Goal: Task Accomplishment & Management: Manage account settings

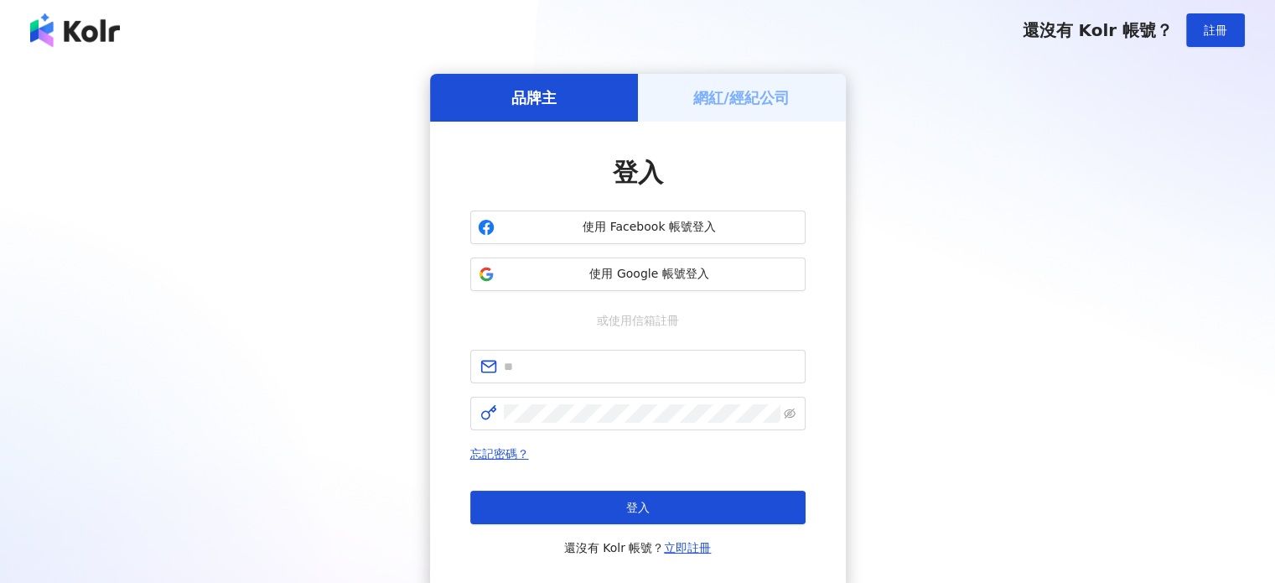
click at [761, 92] on h5 "網紅/經紀公司" at bounding box center [742, 97] width 96 height 21
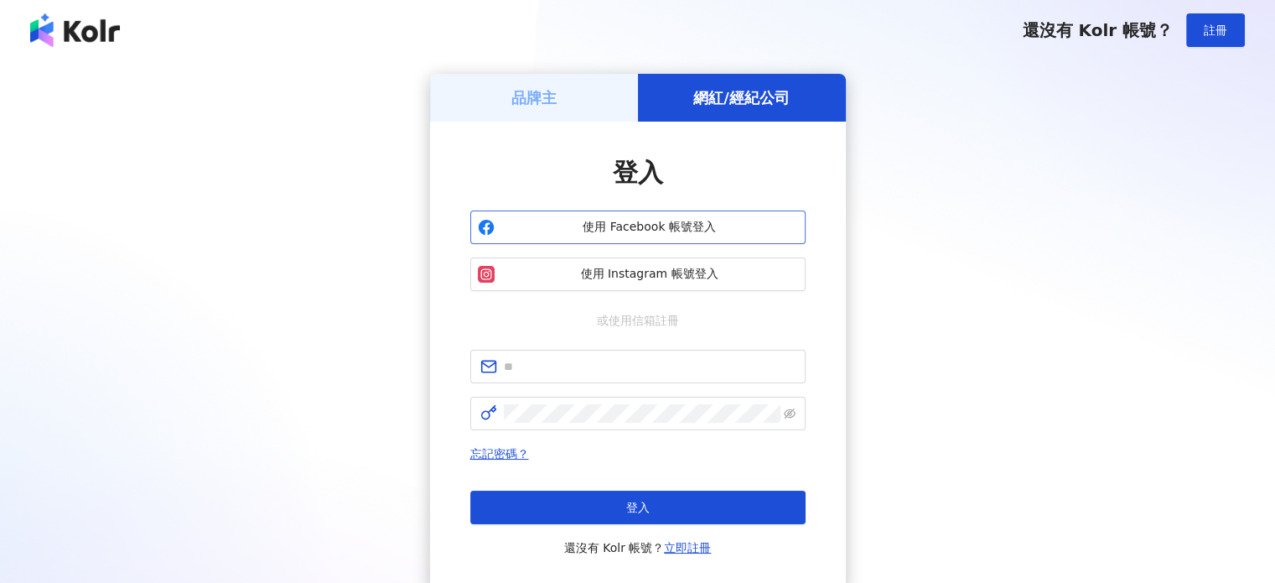
click at [683, 227] on span "使用 Facebook 帳號登入" at bounding box center [649, 227] width 297 height 17
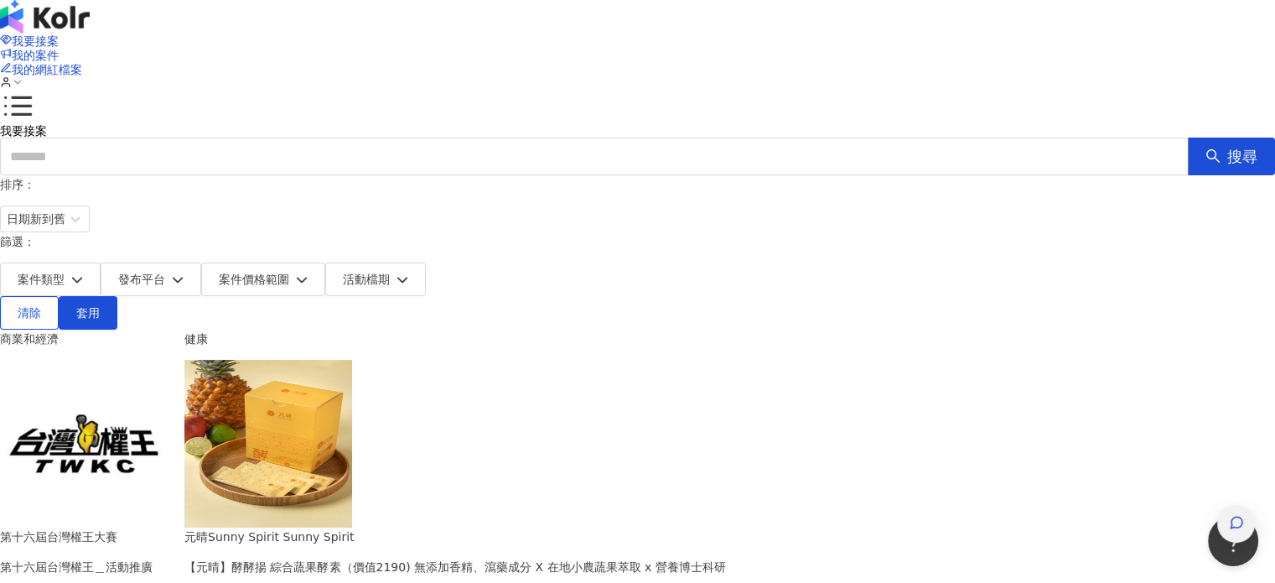
click at [1229, 515] on icon "button" at bounding box center [1236, 522] width 15 height 15
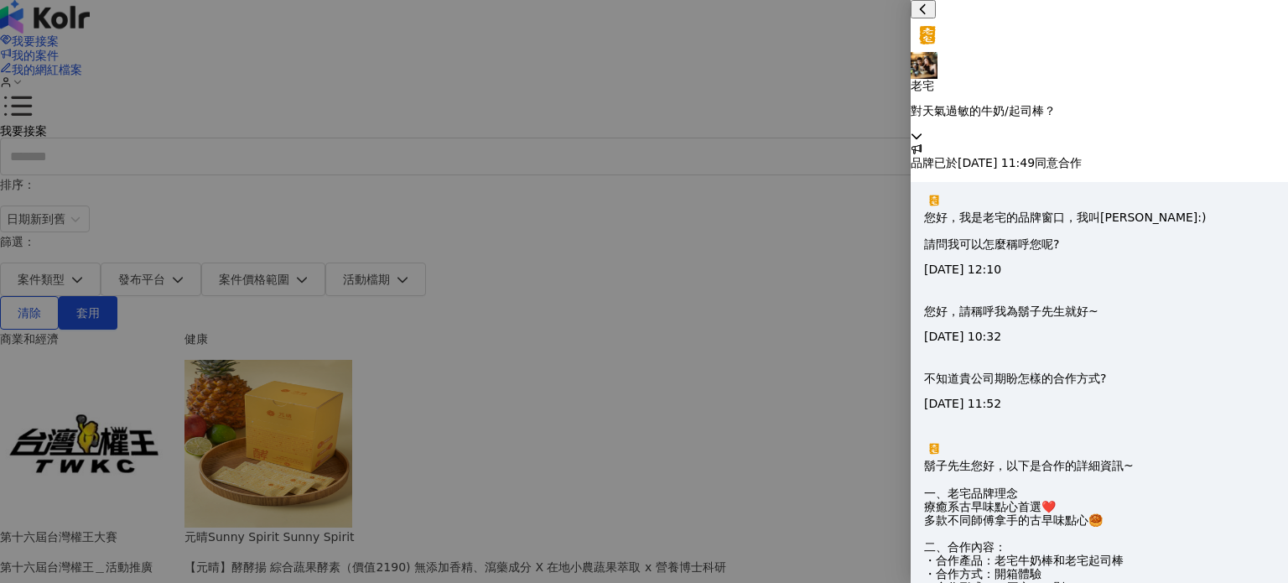
scroll to position [1221, 0]
type textarea "**********"
type textarea "*******"
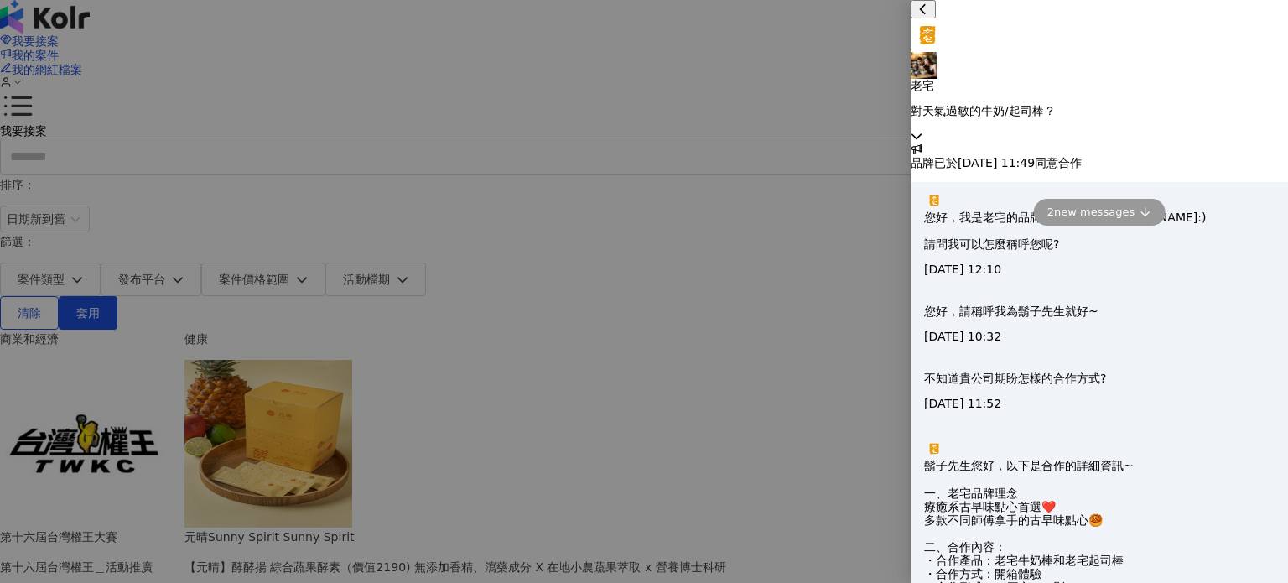
type textarea "**********"
click at [922, 130] on icon at bounding box center [917, 136] width 12 height 12
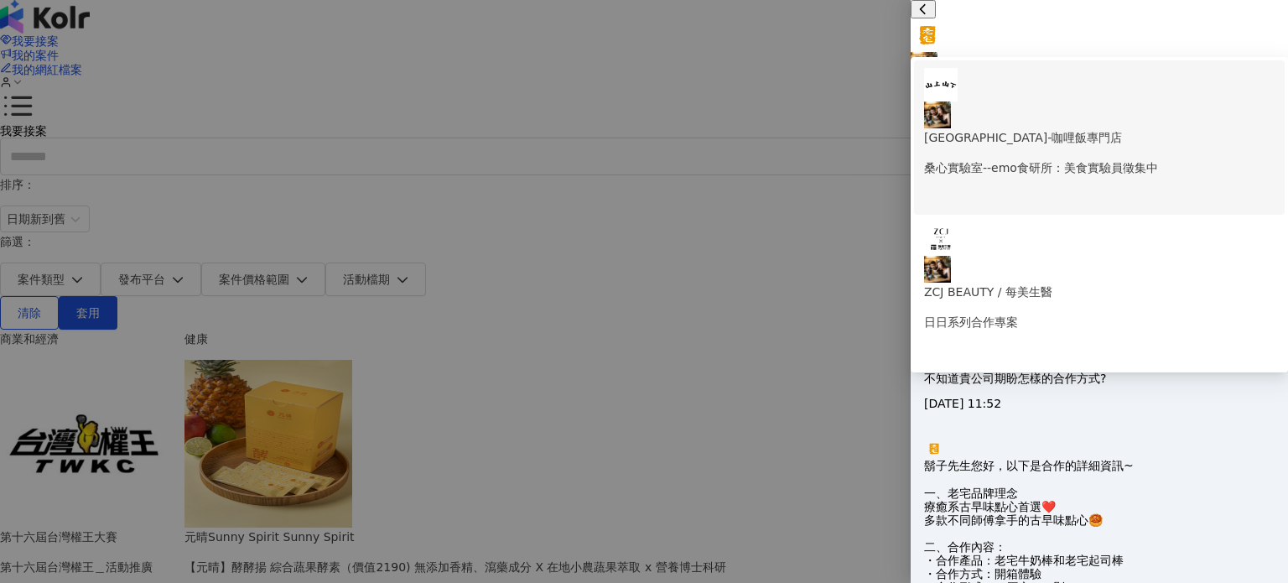
click at [1115, 128] on p "[GEOGRAPHIC_DATA]-咖哩飯專門店" at bounding box center [1099, 137] width 351 height 18
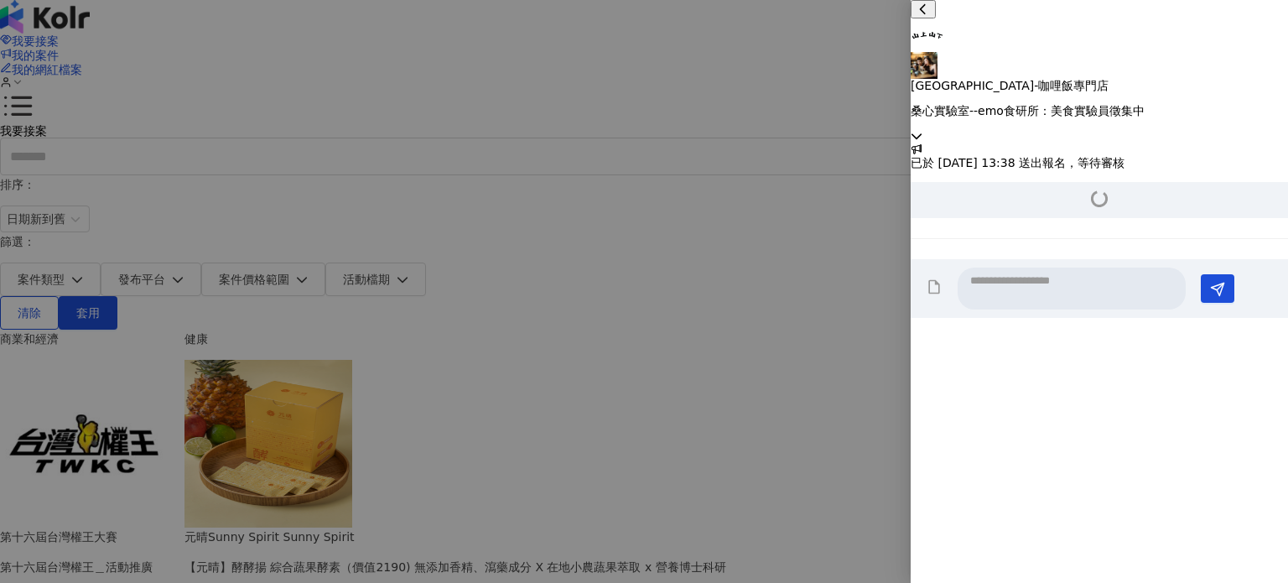
scroll to position [211, 0]
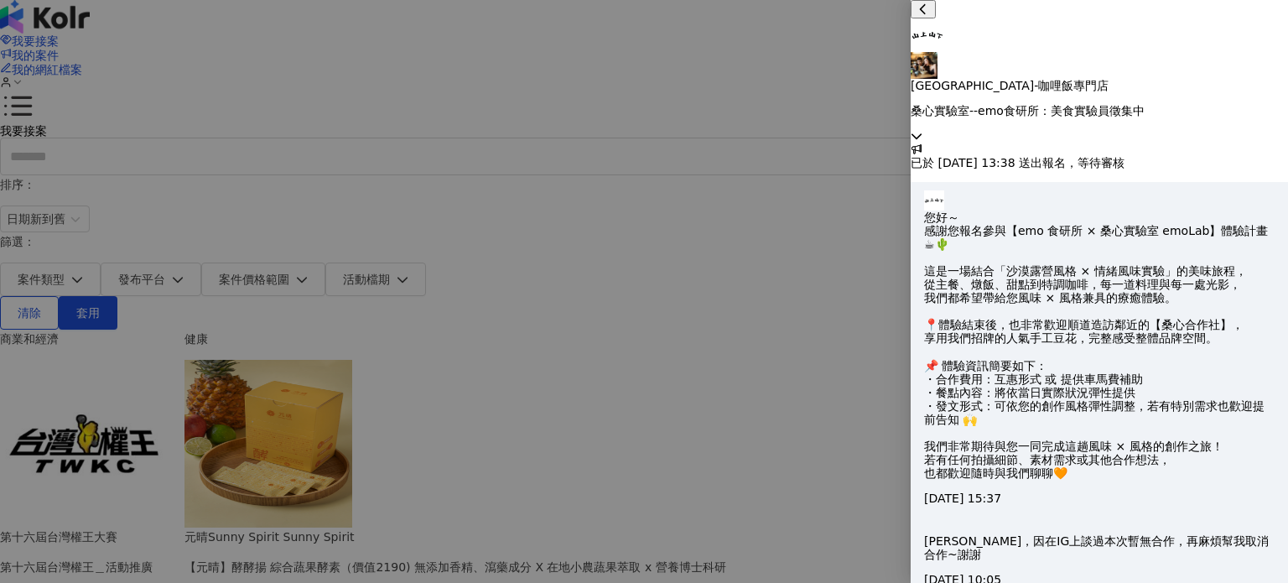
click at [922, 130] on icon at bounding box center [917, 136] width 12 height 12
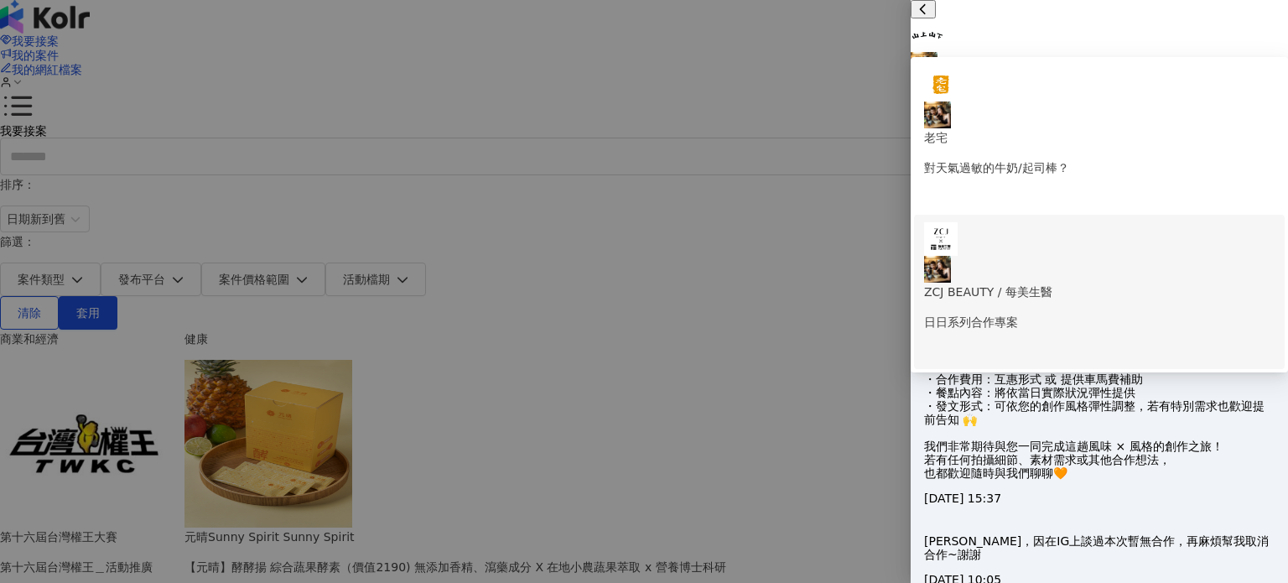
click at [1067, 283] on p "ZCJ BEAUTY / 每美生醫" at bounding box center [1099, 292] width 351 height 18
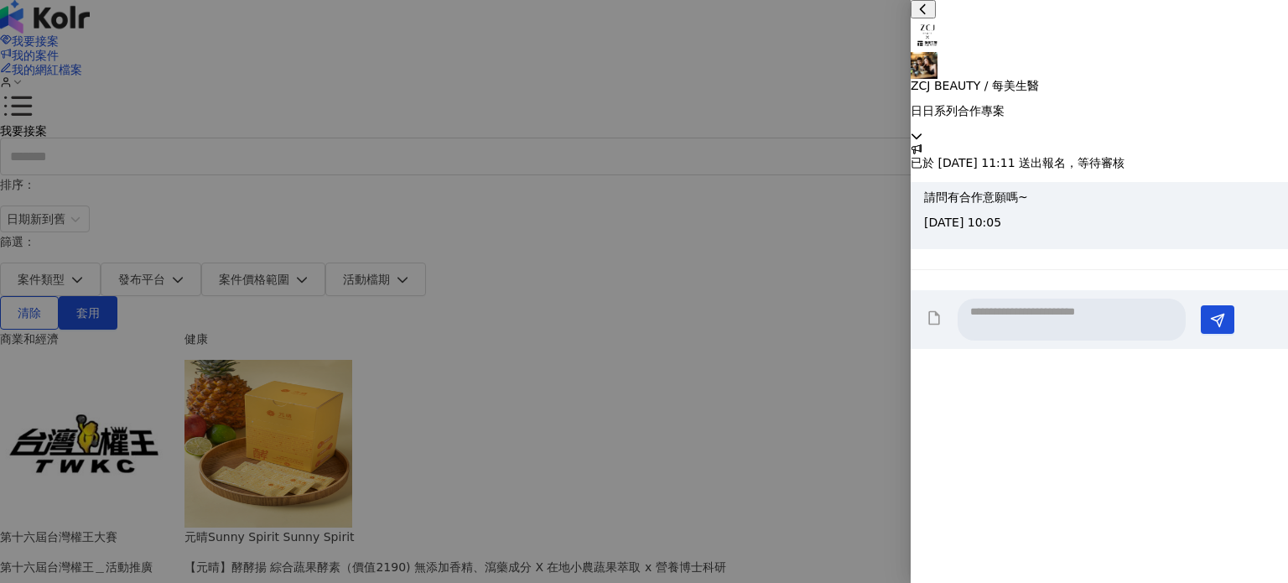
scroll to position [0, 0]
click at [922, 130] on icon at bounding box center [917, 136] width 12 height 12
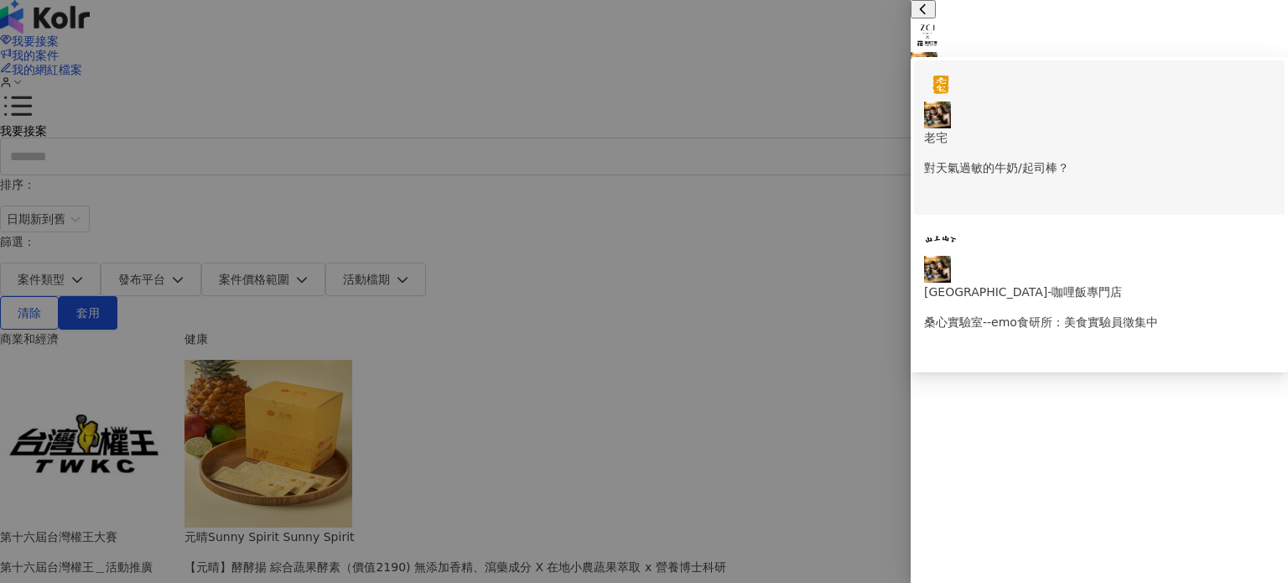
click at [1053, 158] on p "對天氣過敏的牛奶/起司棒？" at bounding box center [1099, 167] width 351 height 18
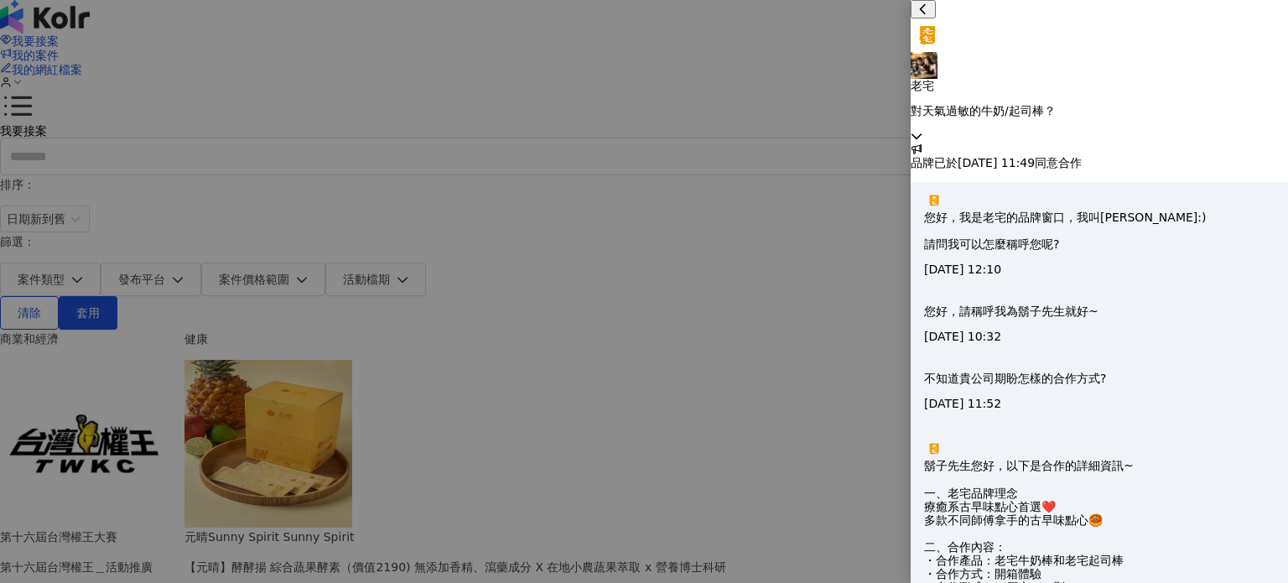
click at [956, 52] on div at bounding box center [1099, 65] width 377 height 27
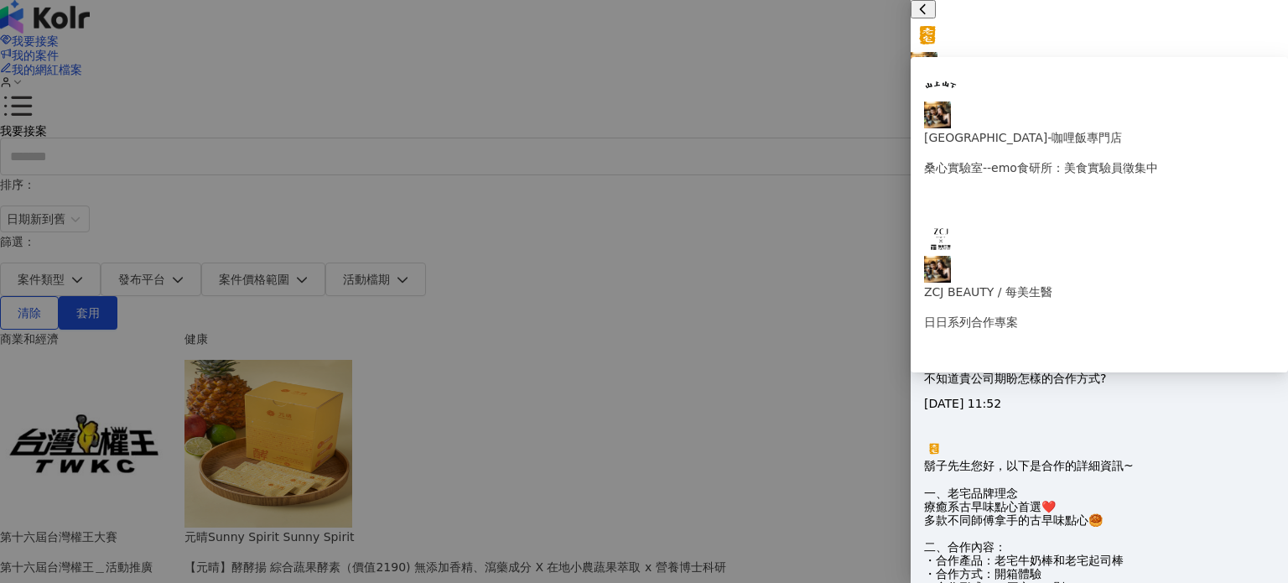
click at [1011, 79] on p "老宅" at bounding box center [1099, 85] width 377 height 13
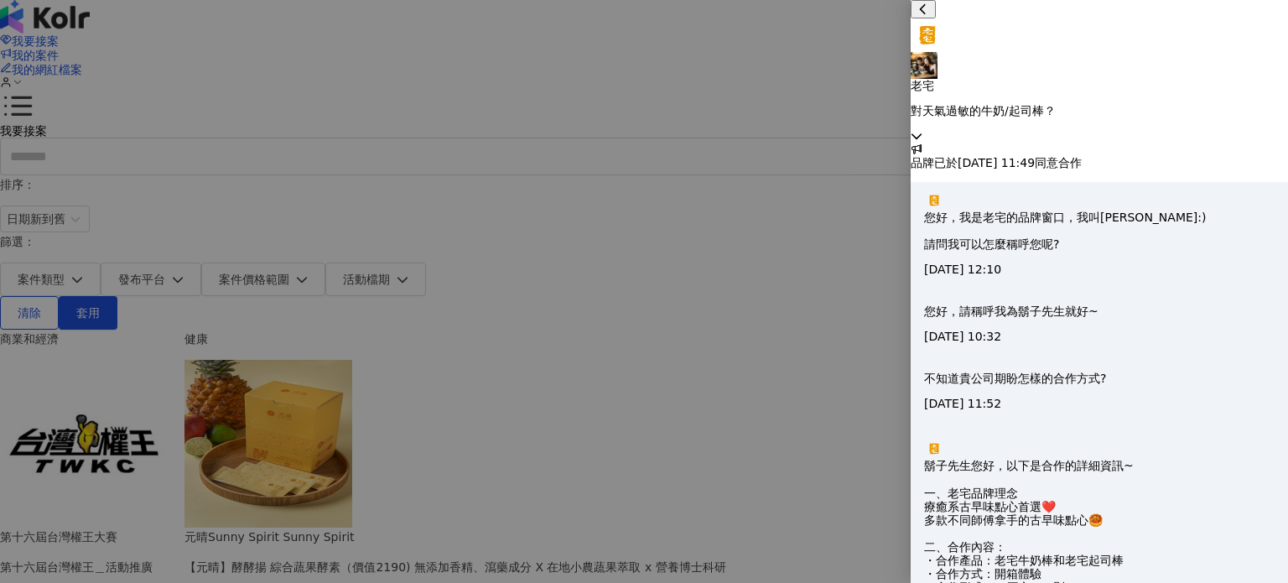
click at [852, 190] on div at bounding box center [644, 291] width 1288 height 583
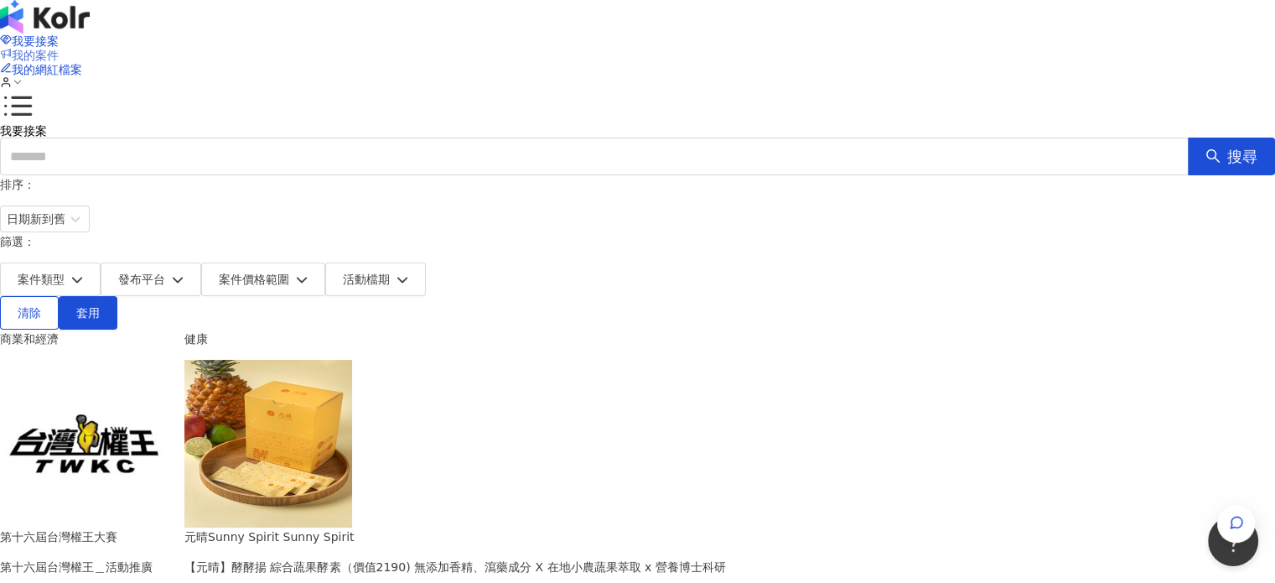
click at [59, 49] on span "我的案件" at bounding box center [35, 55] width 47 height 13
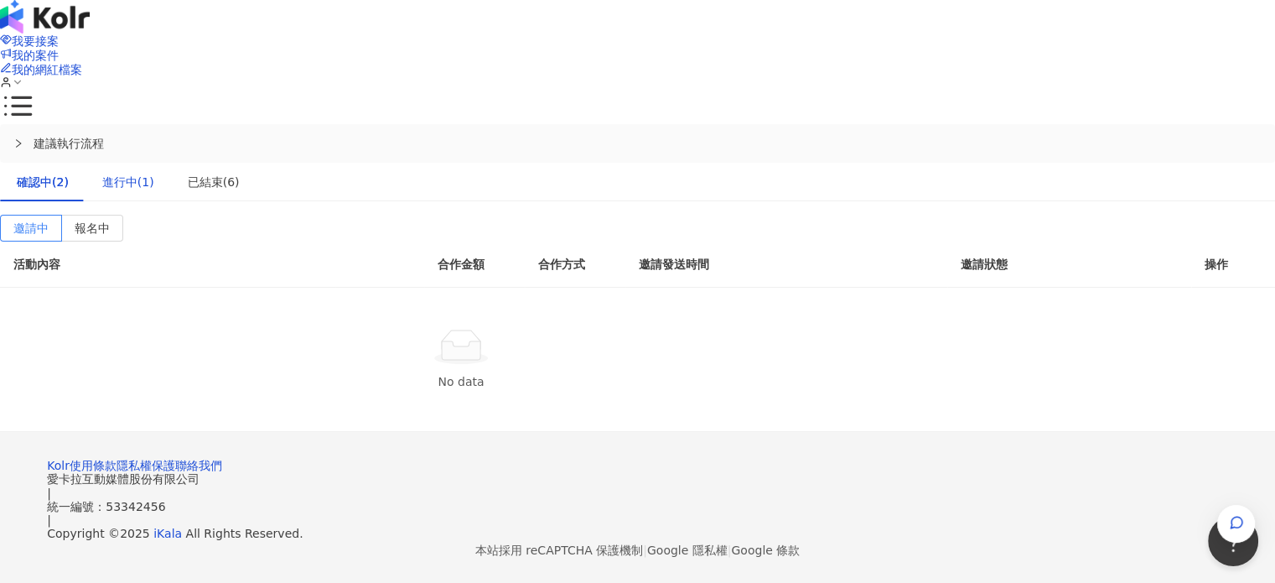
click at [154, 173] on div "進行中(1)" at bounding box center [128, 182] width 52 height 18
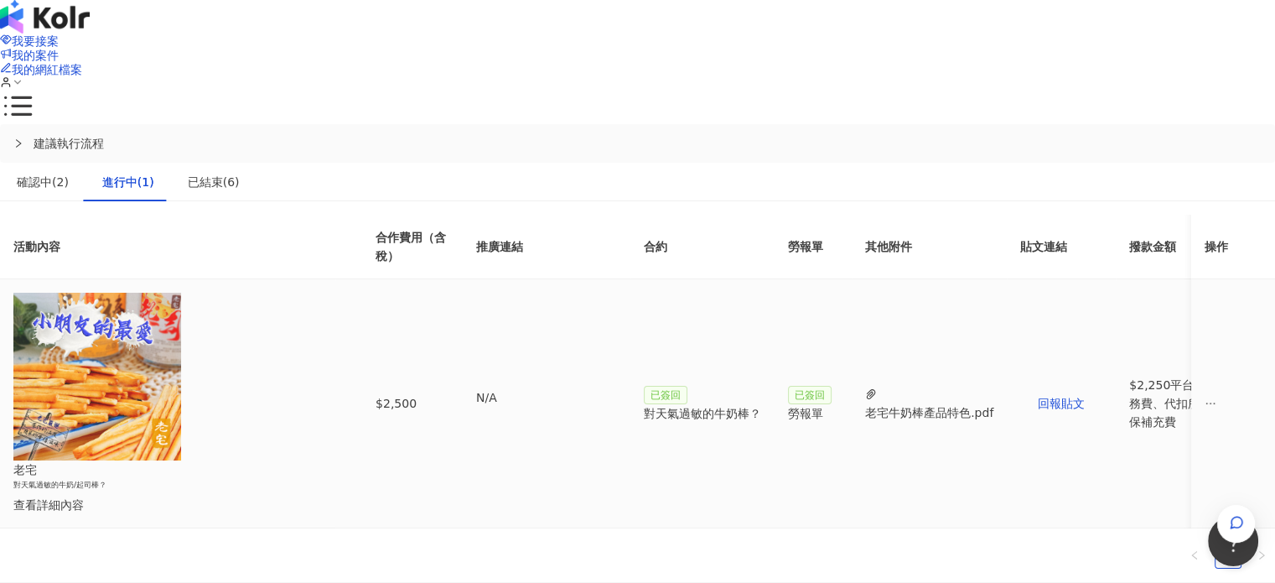
click at [322, 496] on div "查看詳細內容" at bounding box center [167, 505] width 309 height 18
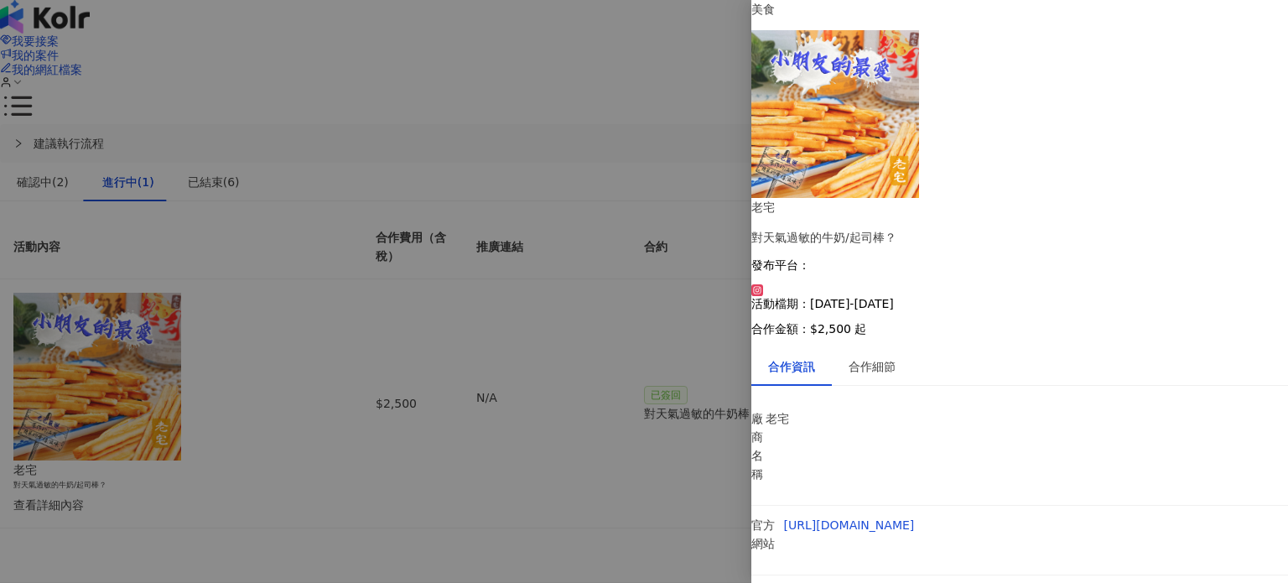
scroll to position [44, 0]
click at [892, 357] on div "合作細節" at bounding box center [872, 366] width 47 height 18
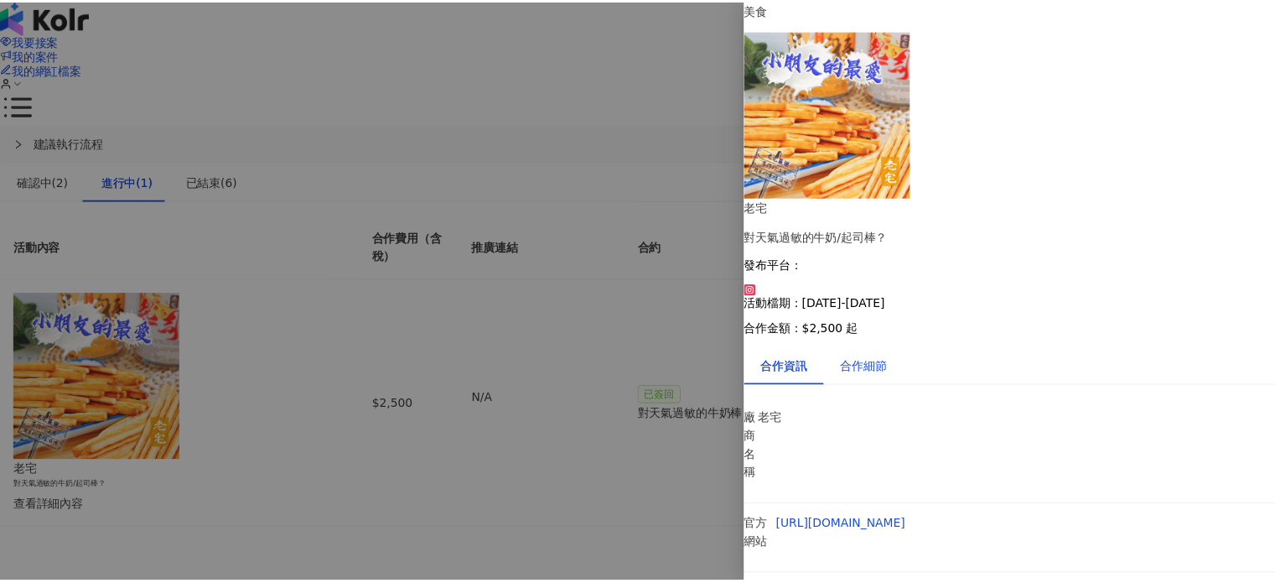
scroll to position [0, 0]
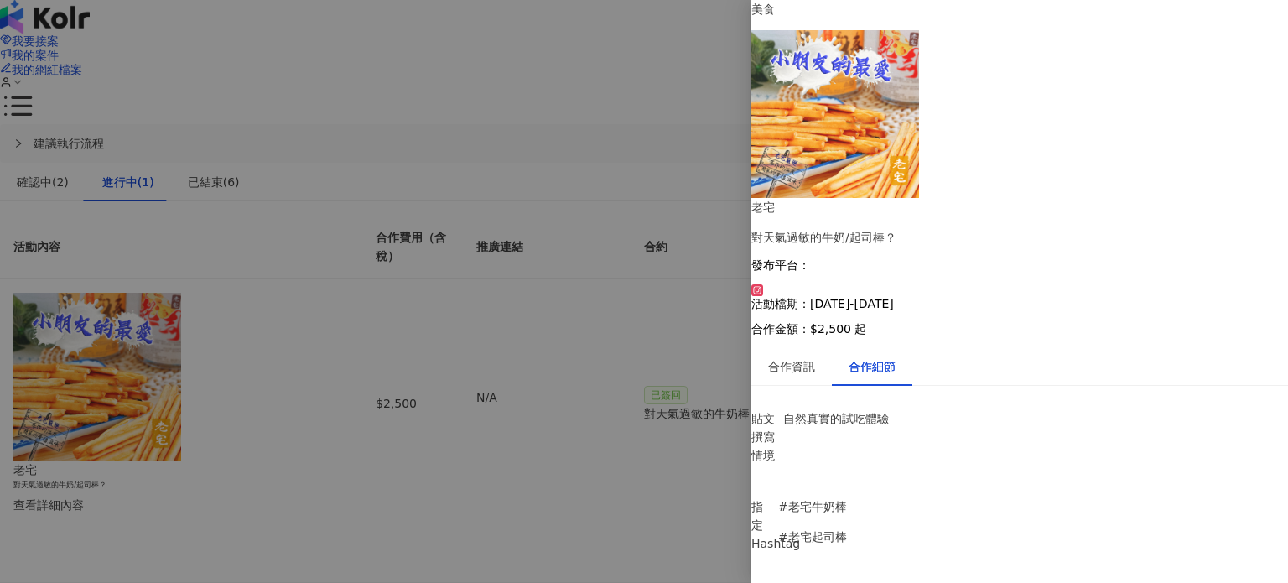
click at [621, 395] on div at bounding box center [644, 291] width 1288 height 583
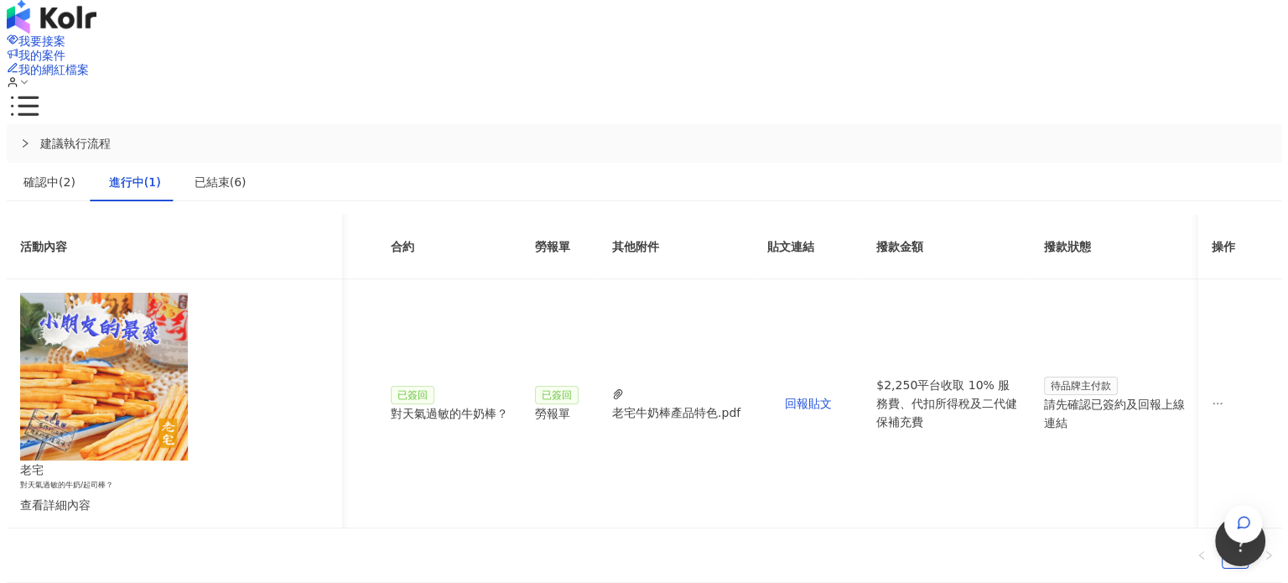
scroll to position [0, 304]
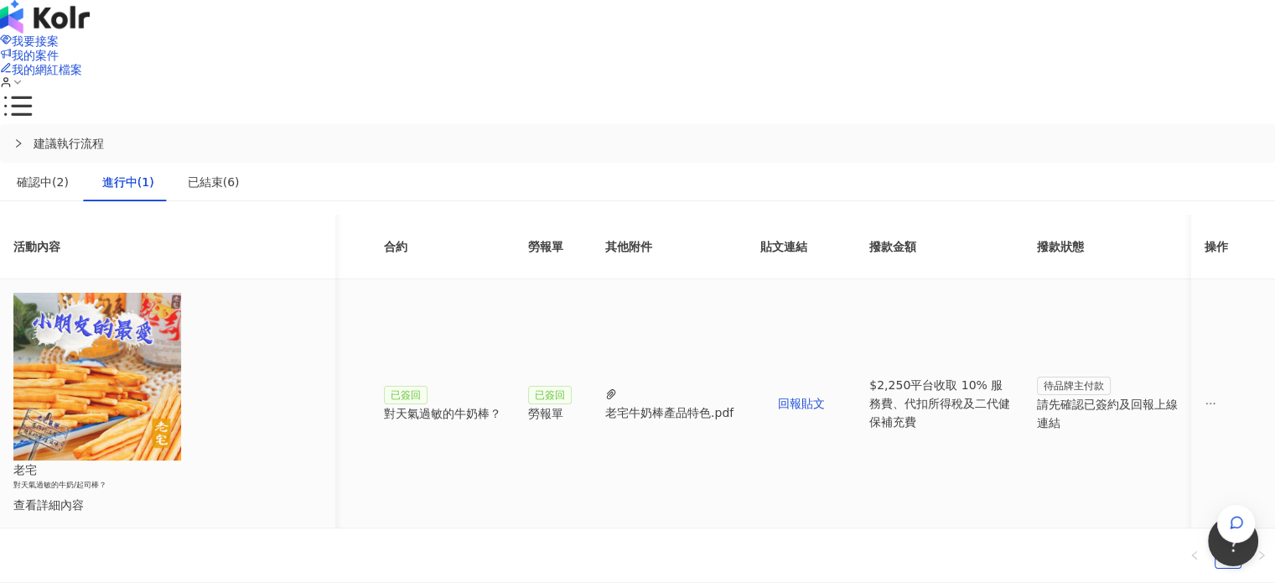
click at [734, 403] on div "老宅牛奶棒產品特色.pdf" at bounding box center [669, 412] width 128 height 18
click at [501, 404] on div "對天氣過敏的牛奶棒？" at bounding box center [442, 413] width 117 height 18
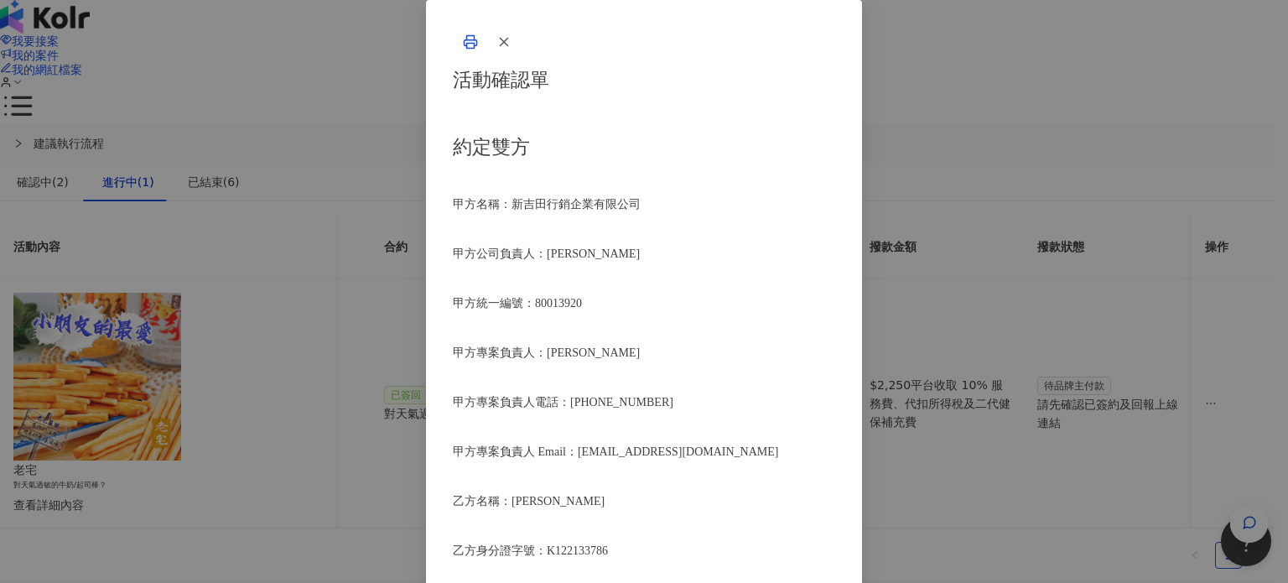
scroll to position [755, 0]
drag, startPoint x: 511, startPoint y: 251, endPoint x: 627, endPoint y: 249, distance: 116.6
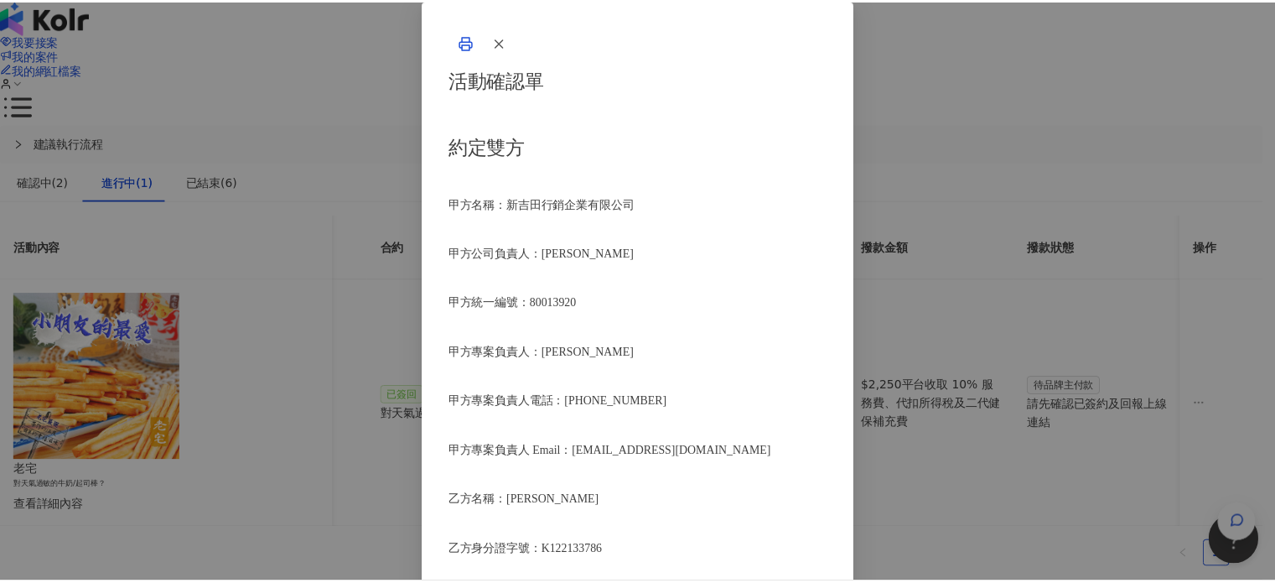
scroll to position [1090, 0]
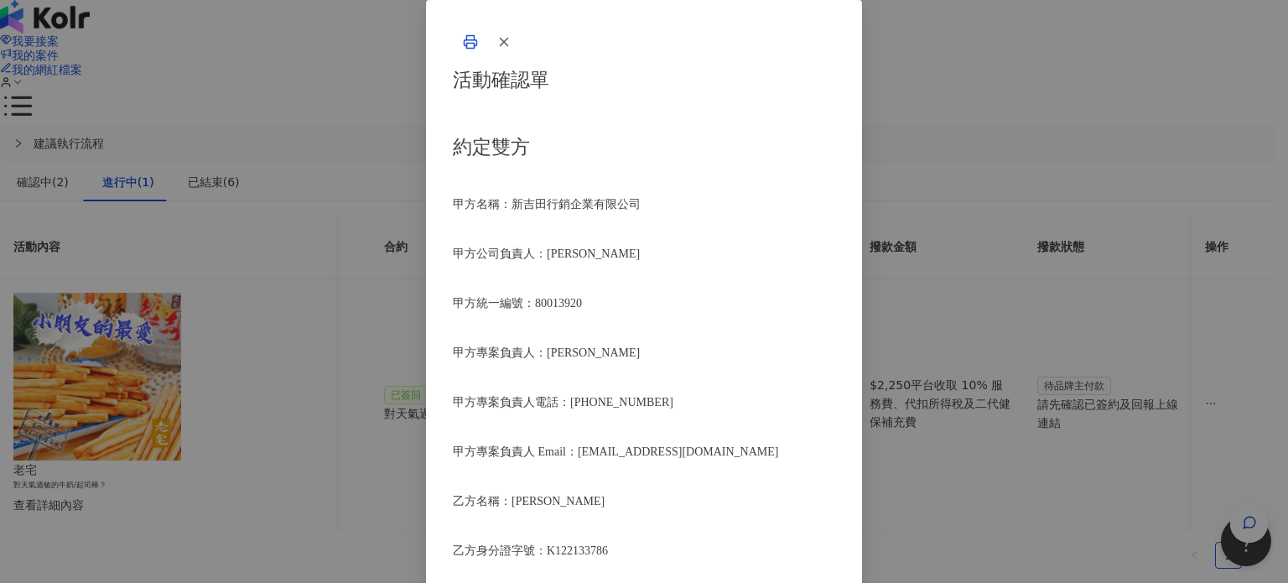
drag, startPoint x: 408, startPoint y: 174, endPoint x: 661, endPoint y: 200, distance: 254.6
click at [512, 49] on icon "button" at bounding box center [503, 41] width 15 height 15
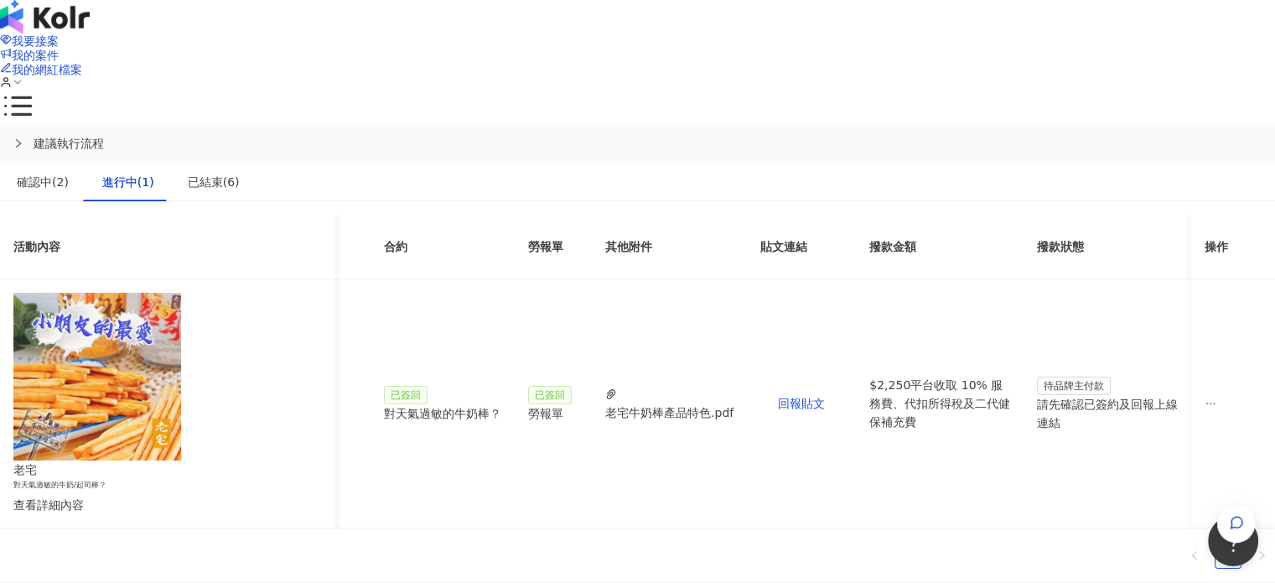
scroll to position [0, 674]
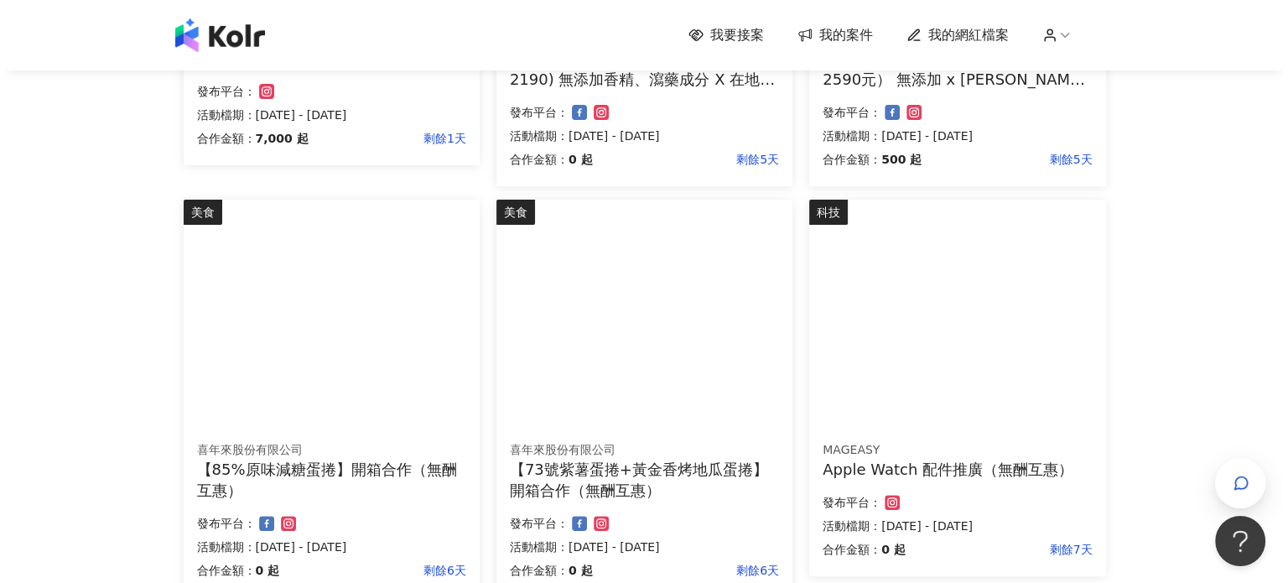
scroll to position [419, 0]
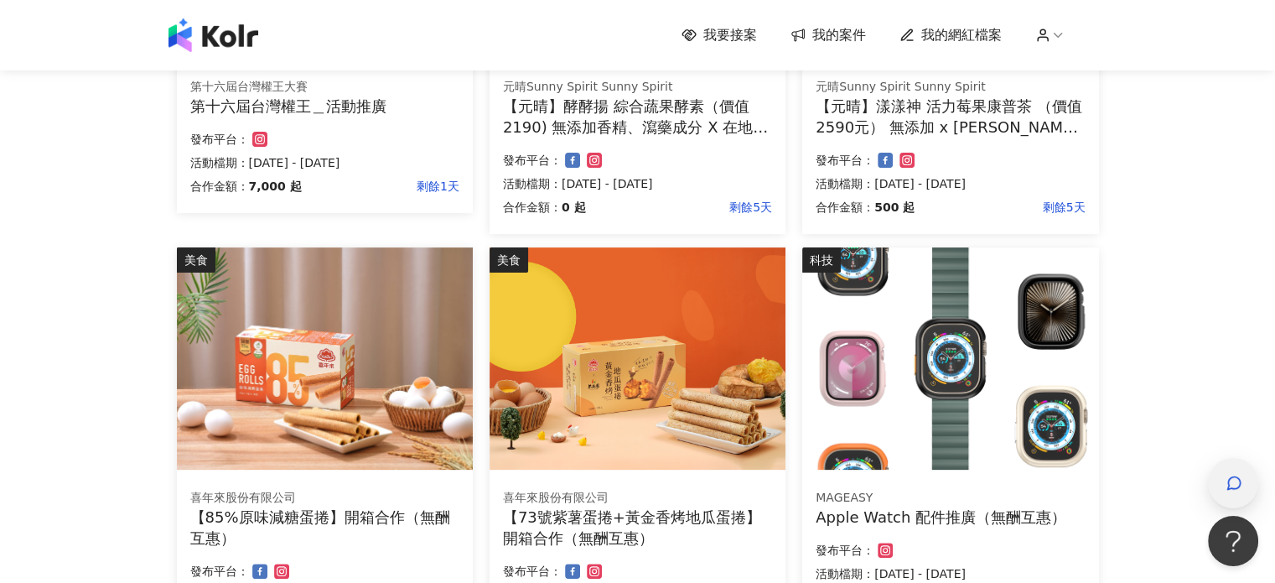
click at [1233, 482] on icon "button" at bounding box center [1234, 483] width 17 height 17
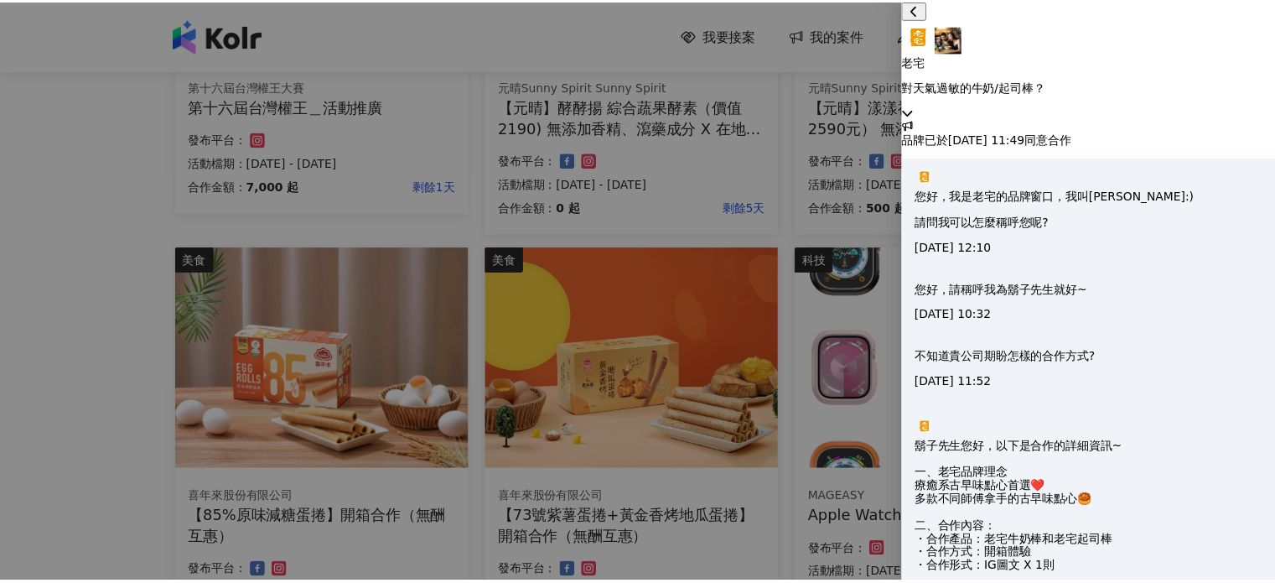
scroll to position [1440, 0]
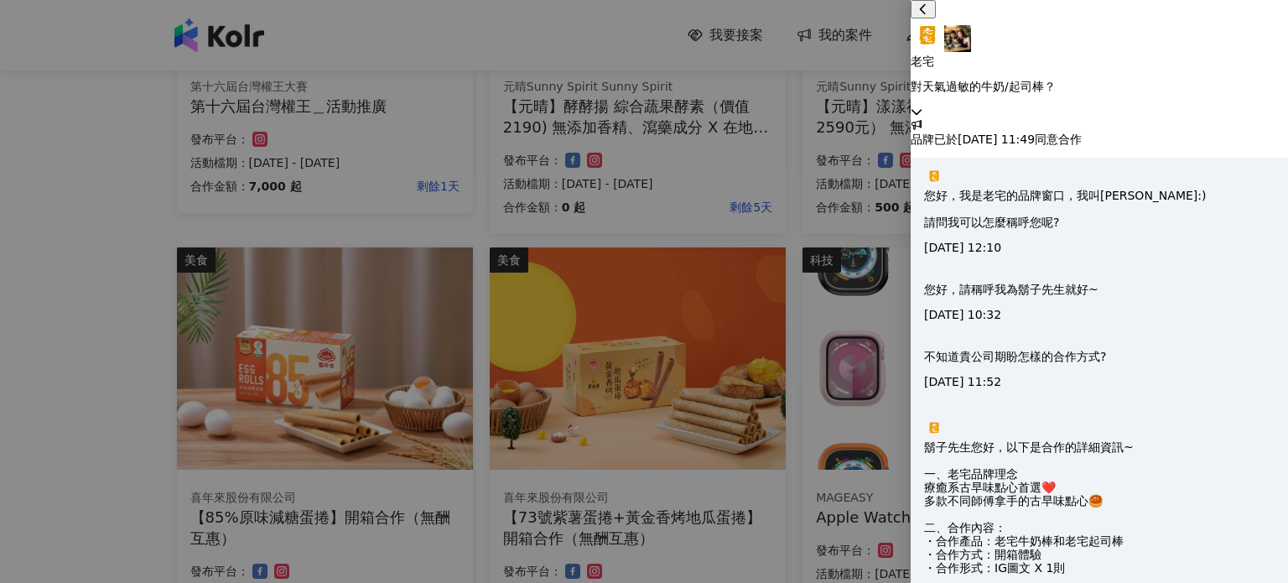
click at [922, 109] on icon at bounding box center [917, 112] width 10 height 6
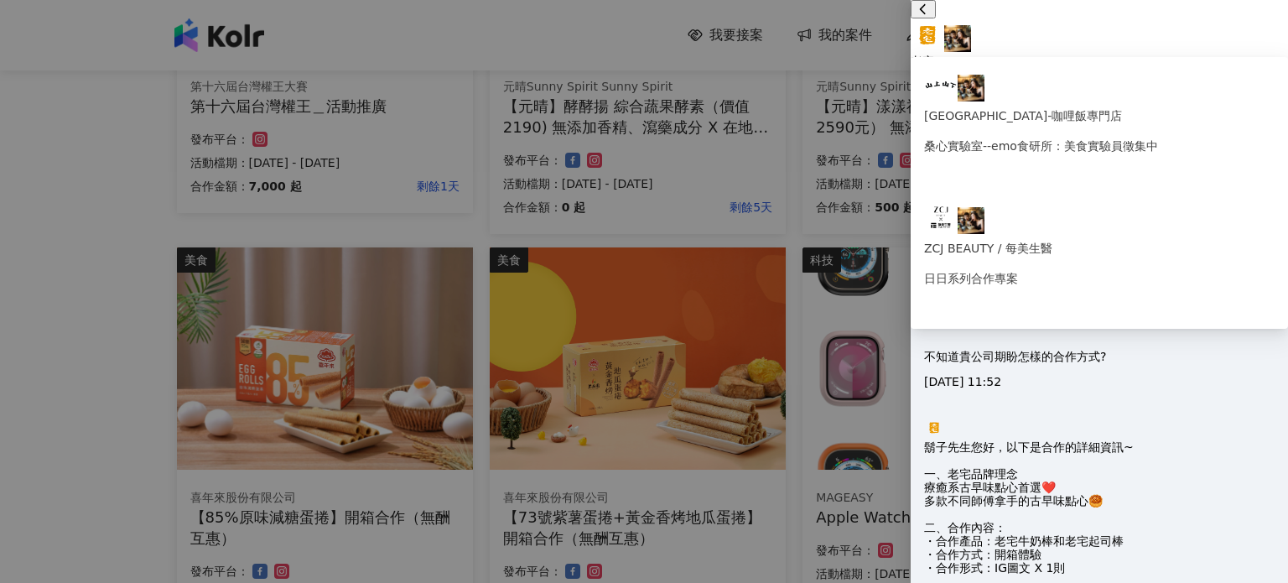
click at [922, 106] on icon at bounding box center [917, 112] width 12 height 12
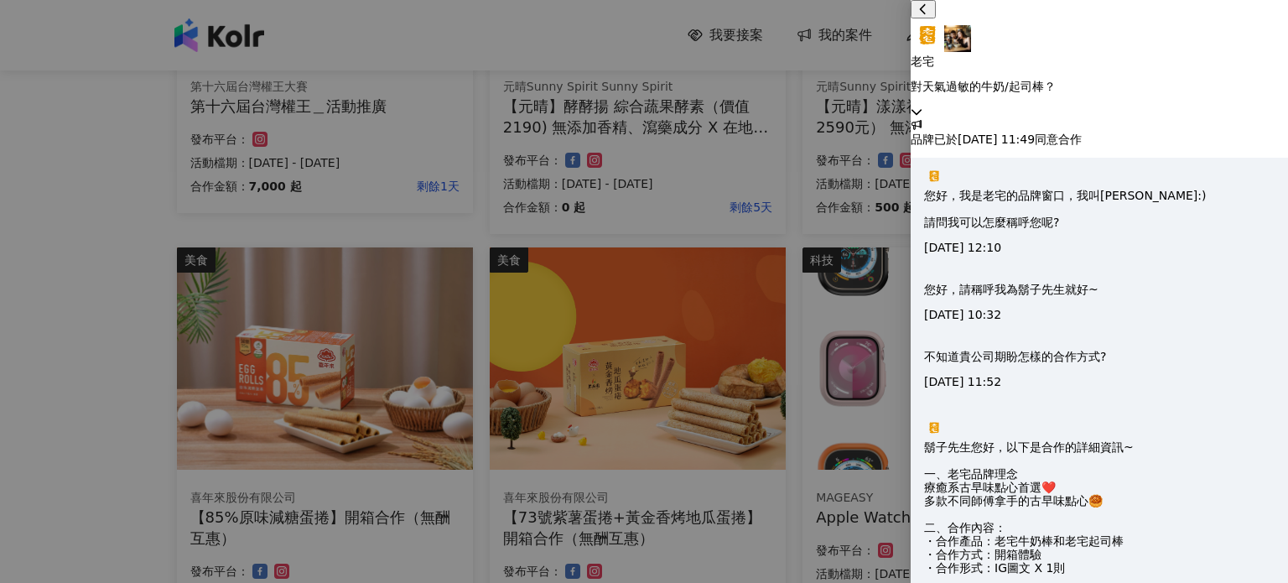
click at [858, 60] on div at bounding box center [644, 291] width 1288 height 583
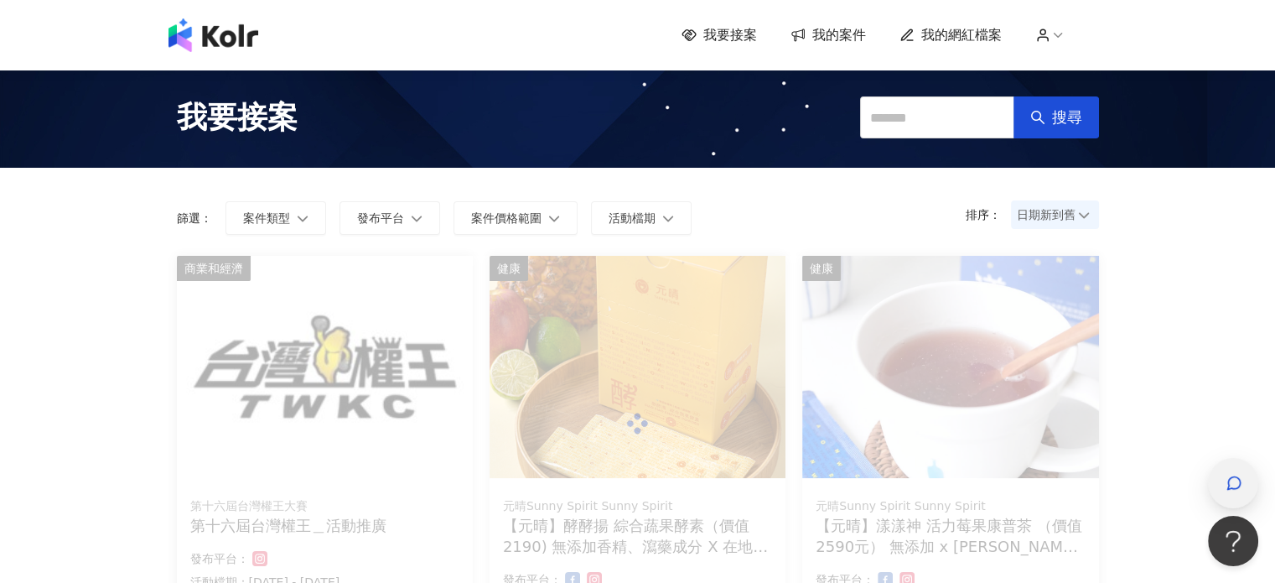
click at [1226, 482] on icon "button" at bounding box center [1234, 483] width 17 height 17
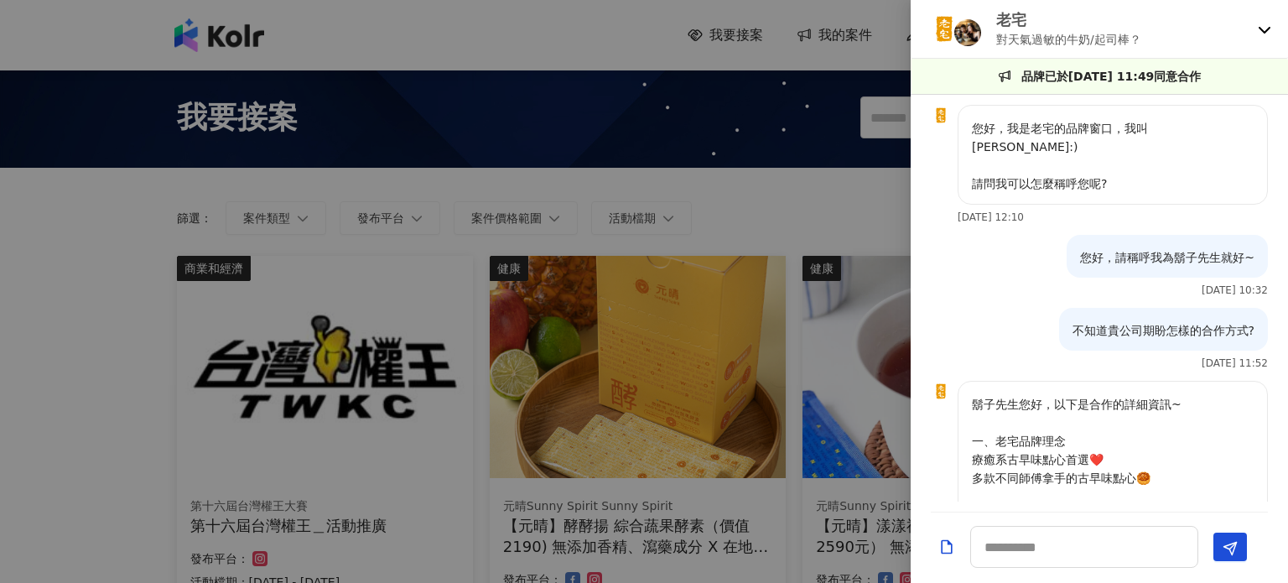
scroll to position [1440, 0]
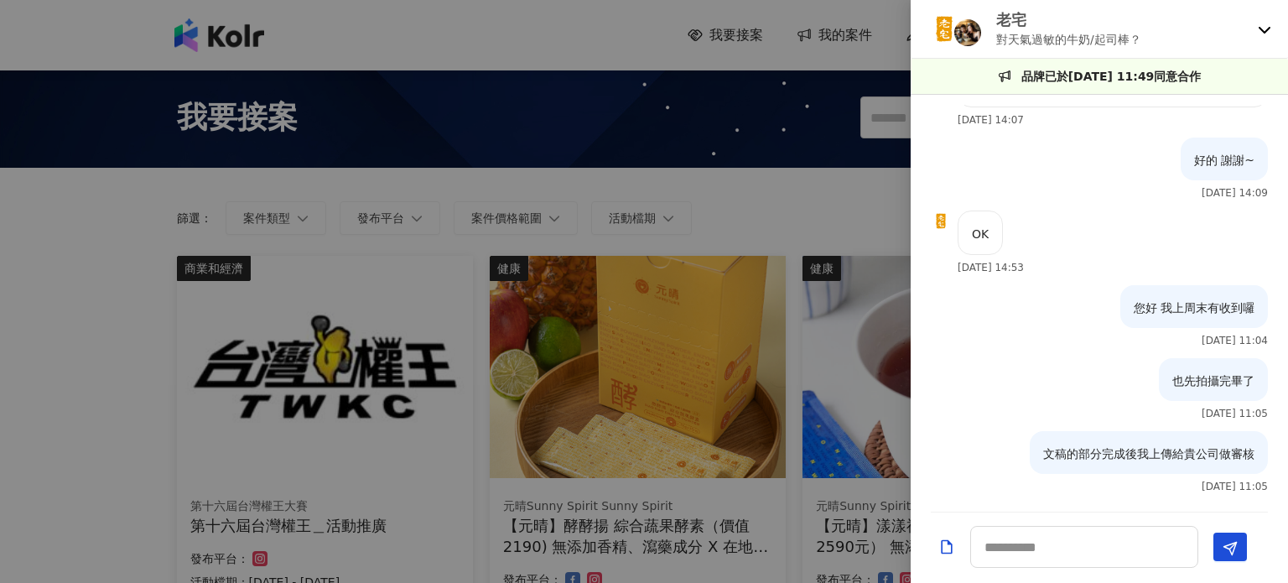
click at [575, 177] on div at bounding box center [644, 291] width 1288 height 583
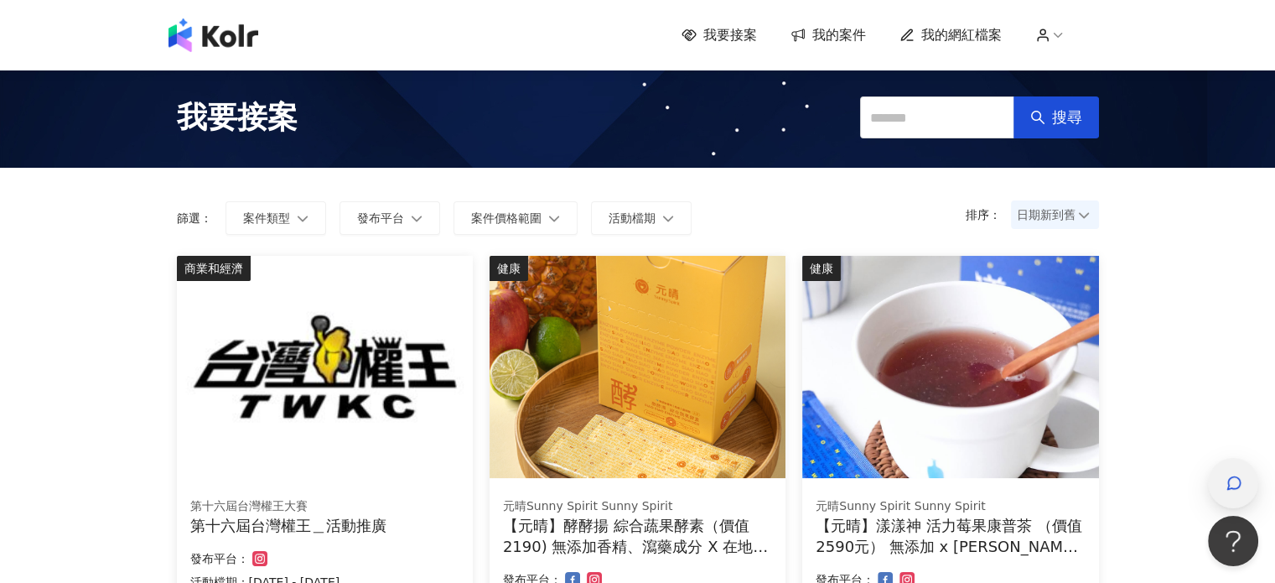
click at [1229, 486] on icon "button" at bounding box center [1235, 483] width 13 height 13
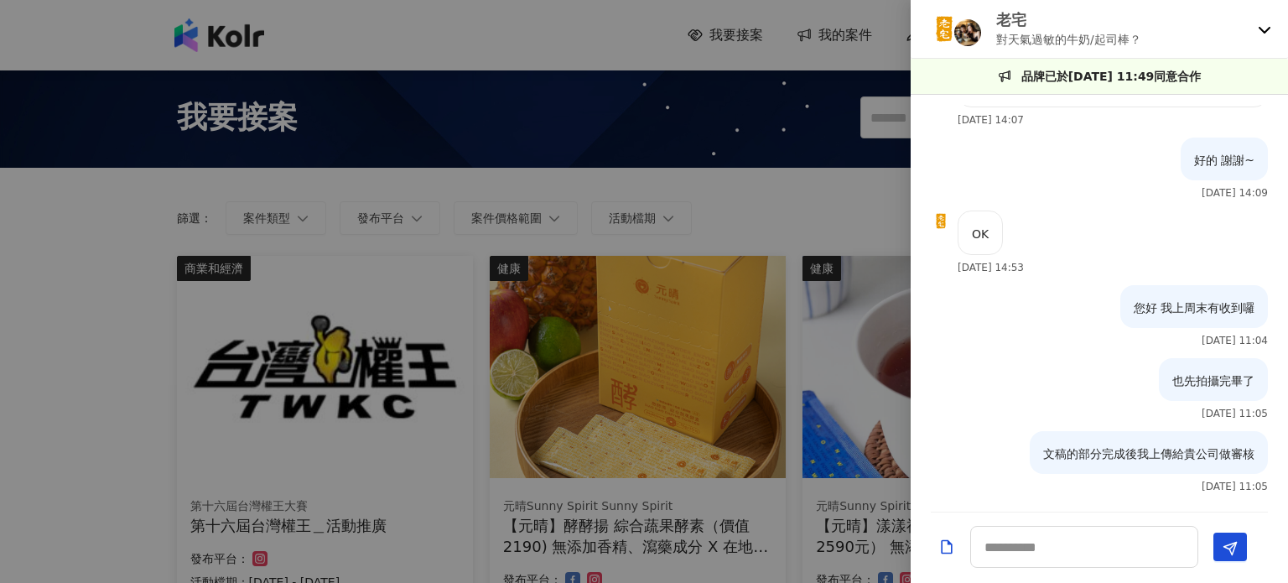
click at [1266, 23] on icon at bounding box center [1264, 29] width 13 height 13
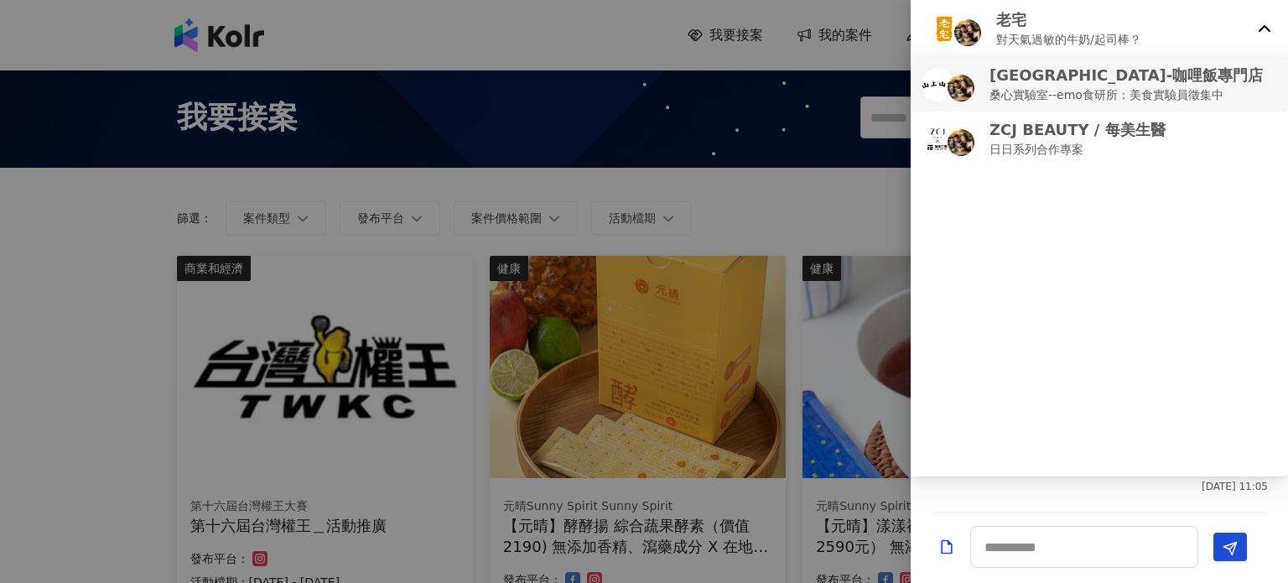
click at [1122, 100] on p "桑心實驗室--emo食研所：美食實驗員徵集中" at bounding box center [1126, 95] width 273 height 18
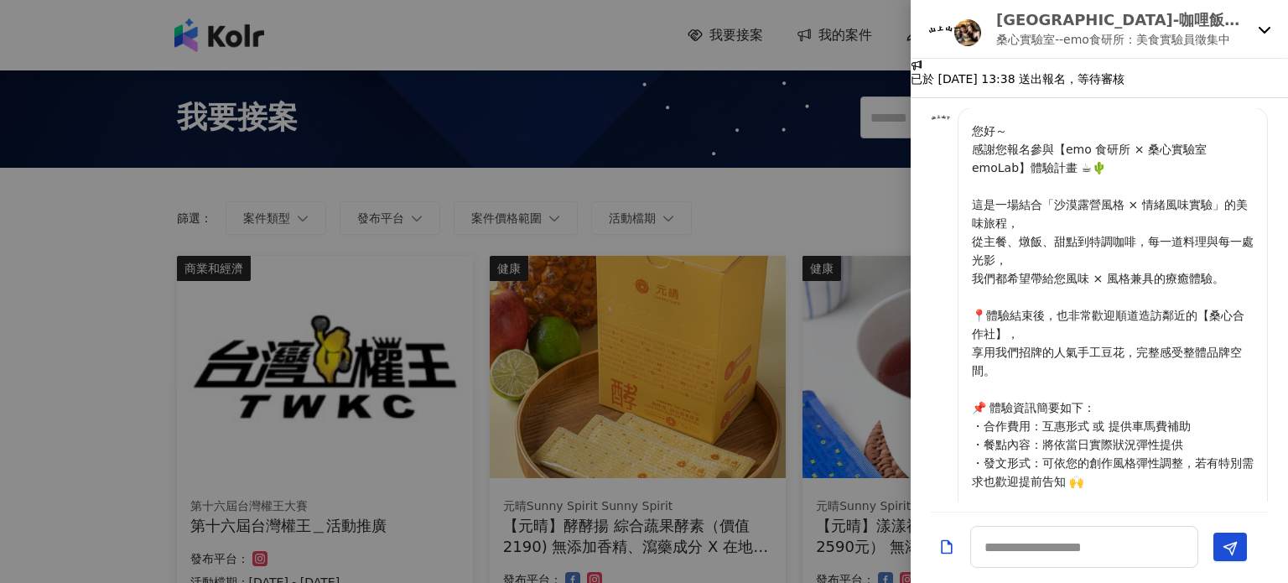
scroll to position [0, 0]
click at [1258, 30] on icon at bounding box center [1264, 29] width 13 height 13
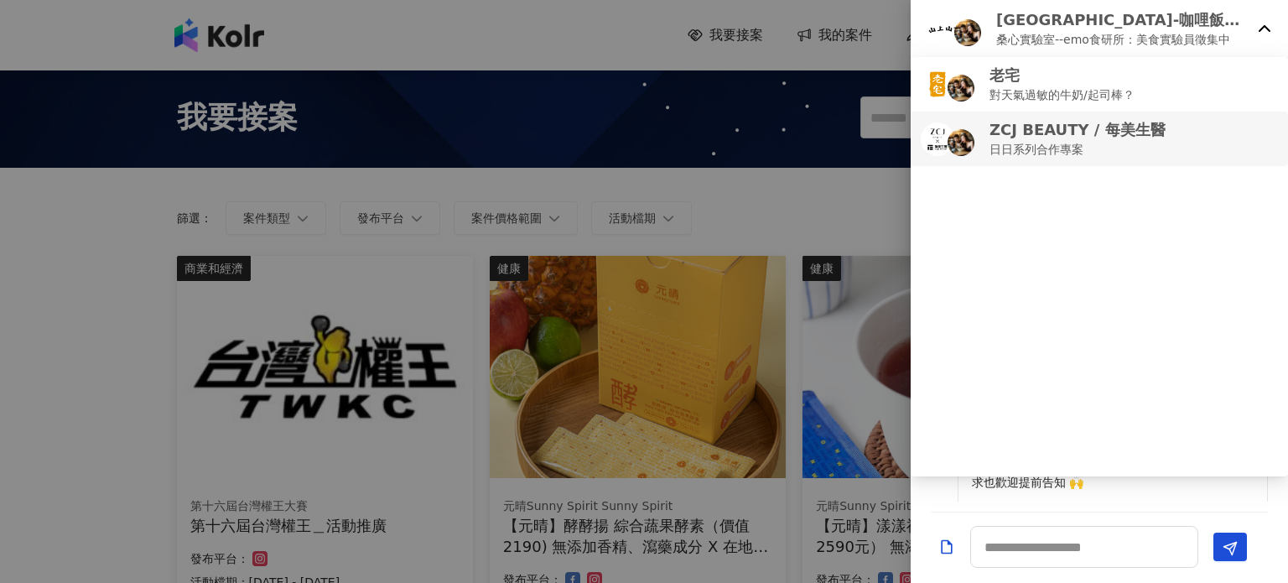
click at [1068, 138] on p "ZCJ BEAUTY / 每美生醫" at bounding box center [1078, 129] width 176 height 21
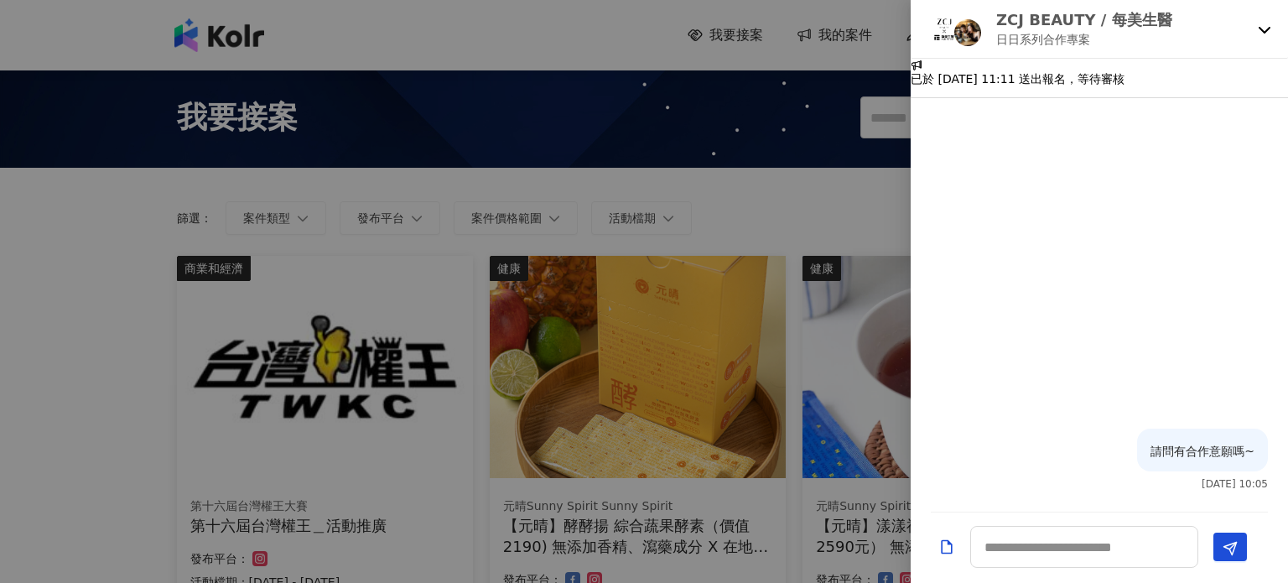
click at [1263, 27] on icon at bounding box center [1264, 29] width 13 height 13
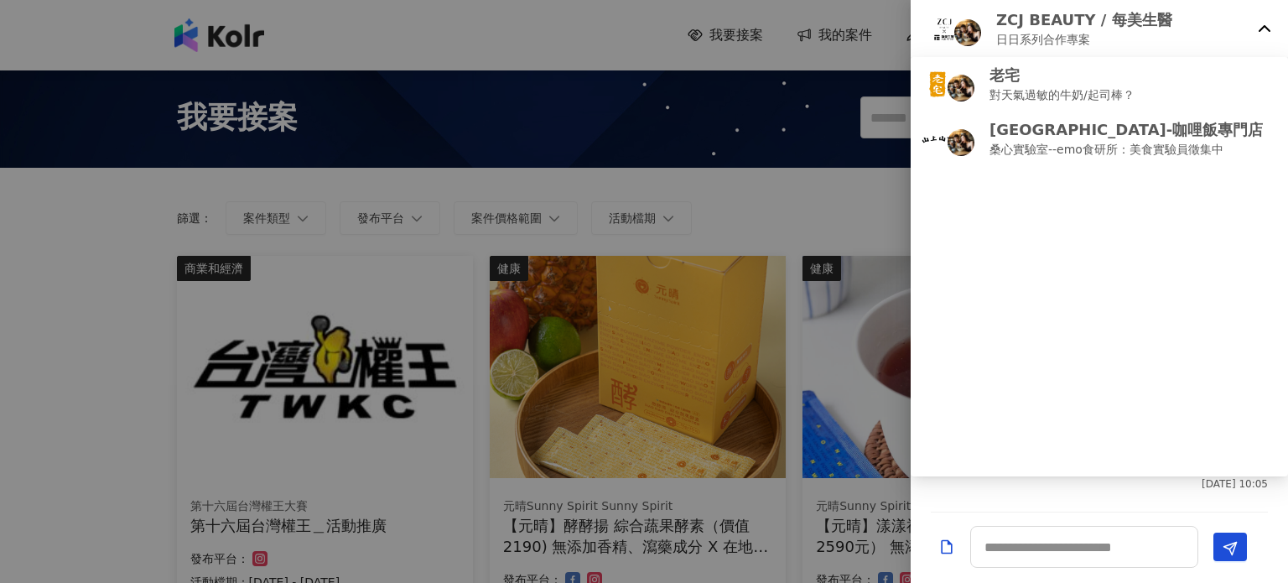
click at [818, 214] on div at bounding box center [644, 291] width 1288 height 583
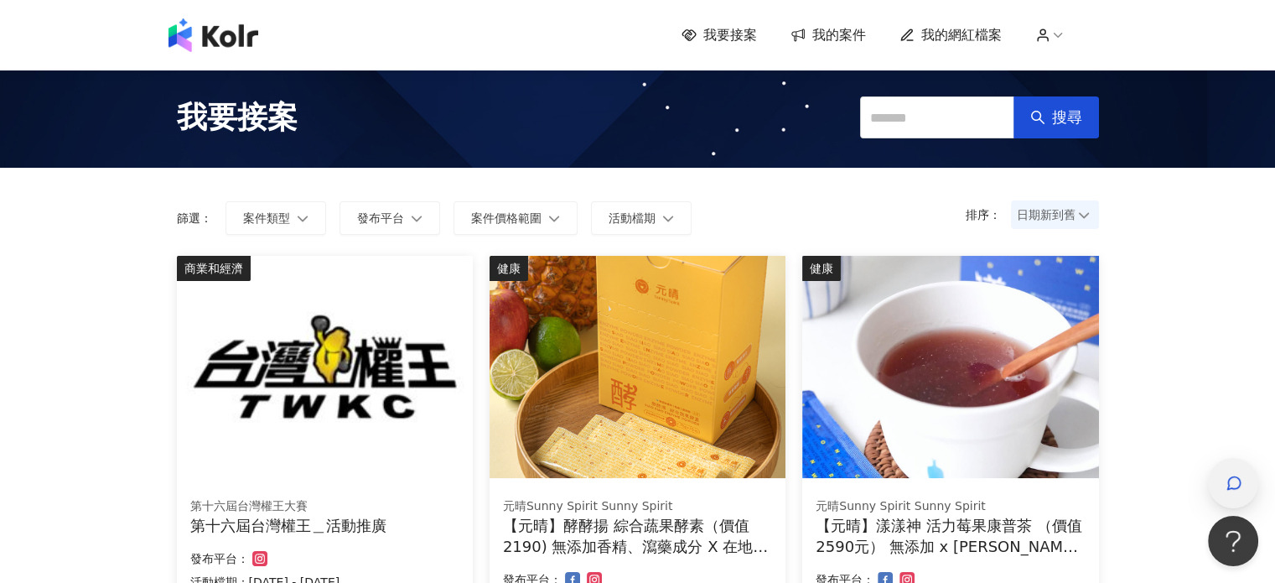
click at [1244, 485] on div "button" at bounding box center [1233, 483] width 50 height 50
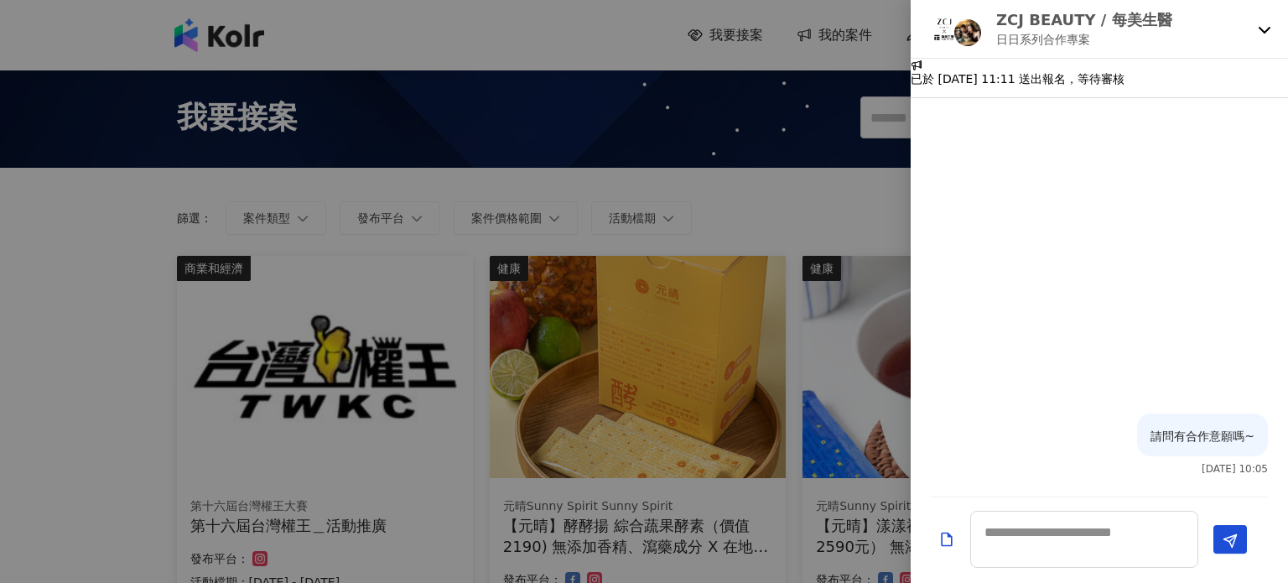
click at [1268, 29] on icon at bounding box center [1265, 30] width 12 height 7
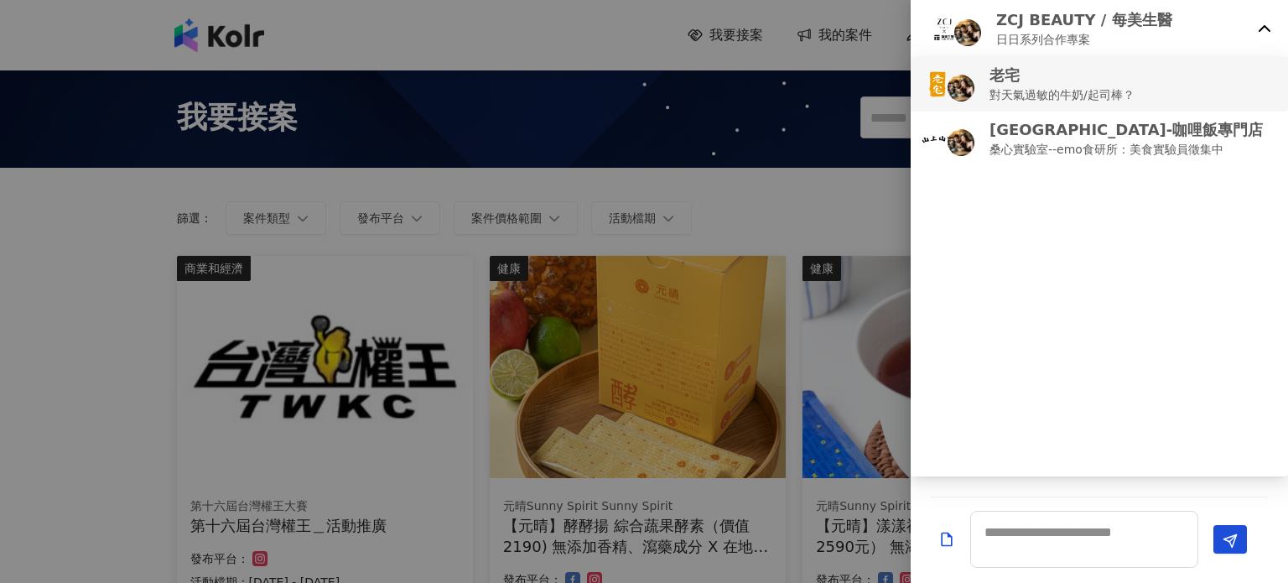
click at [1008, 86] on p "對天氣過敏的牛奶/起司棒？" at bounding box center [1062, 95] width 145 height 18
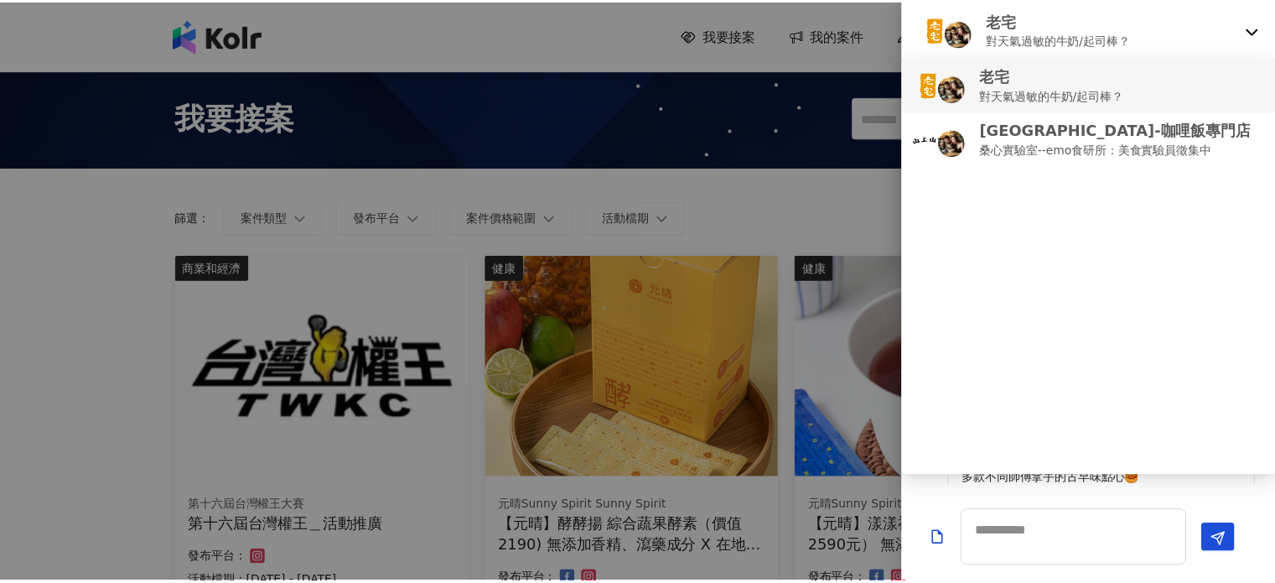
scroll to position [1455, 0]
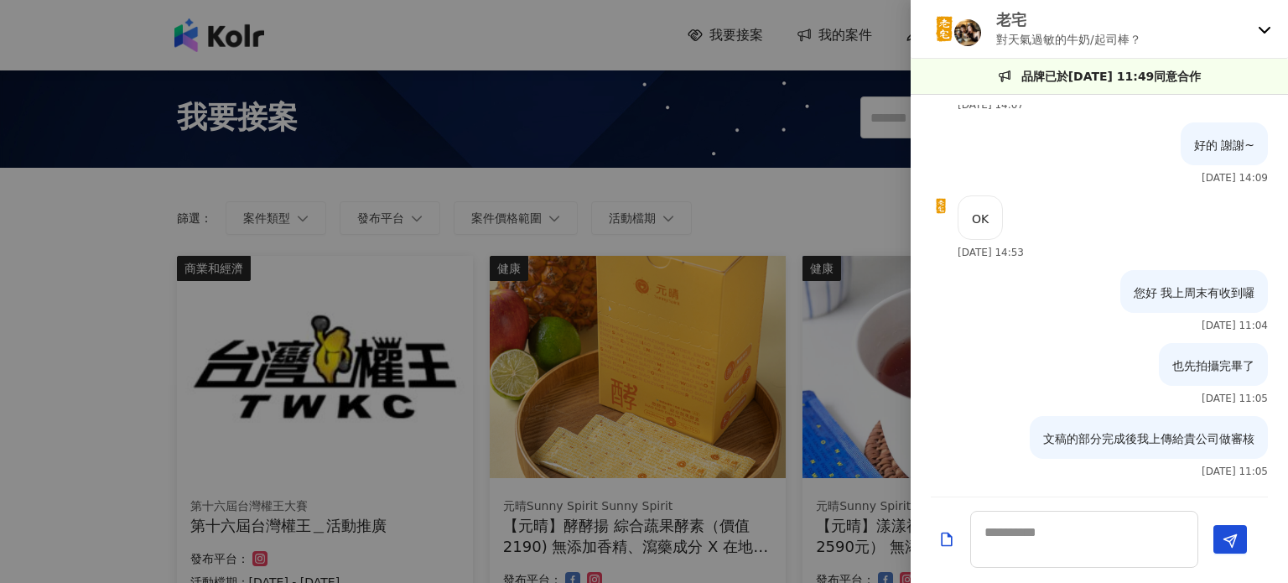
click at [821, 74] on div at bounding box center [644, 291] width 1288 height 583
